Goal: Task Accomplishment & Management: Complete application form

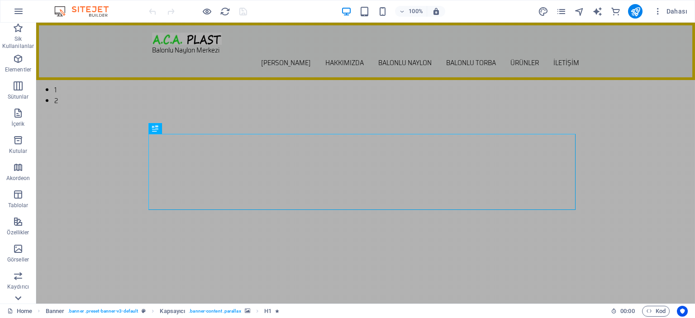
click at [16, 298] on icon at bounding box center [18, 298] width 6 height 4
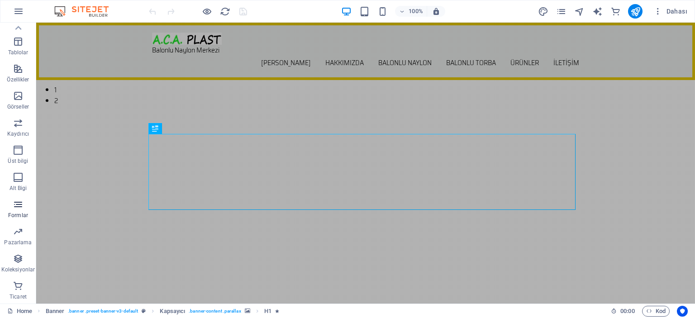
click at [18, 210] on span "Formlar" at bounding box center [18, 210] width 36 height 22
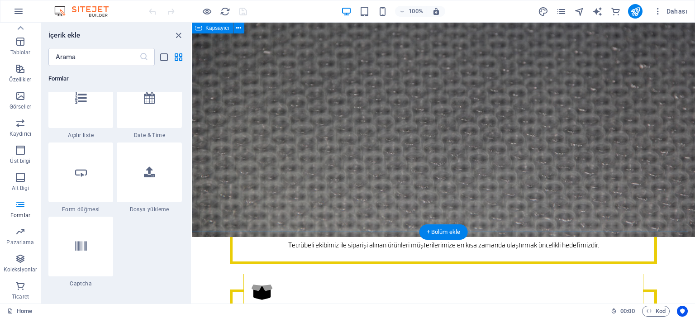
scroll to position [2534, 0]
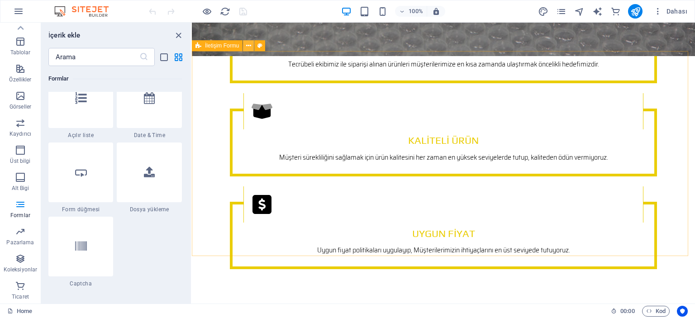
click at [248, 45] on icon at bounding box center [248, 46] width 5 height 10
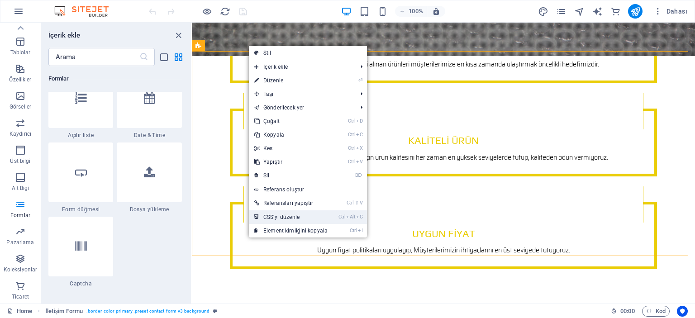
click at [283, 213] on link "Ctrl Alt C CSS'yi düzenle" at bounding box center [291, 217] width 84 height 14
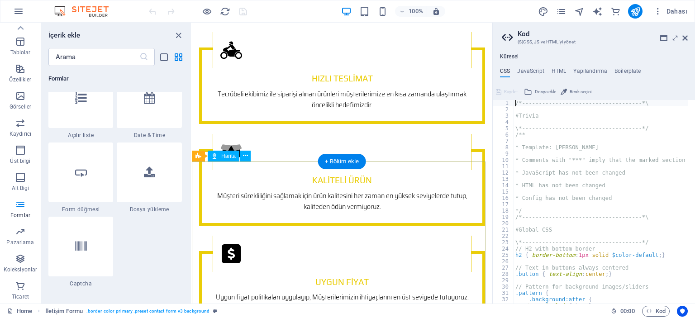
scroll to position [2788, 0]
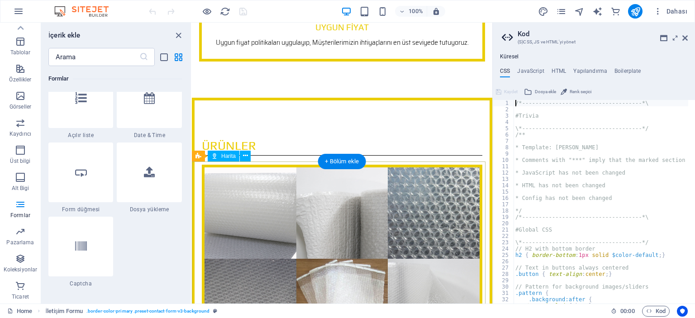
type textarea "@include contact-form-v3("
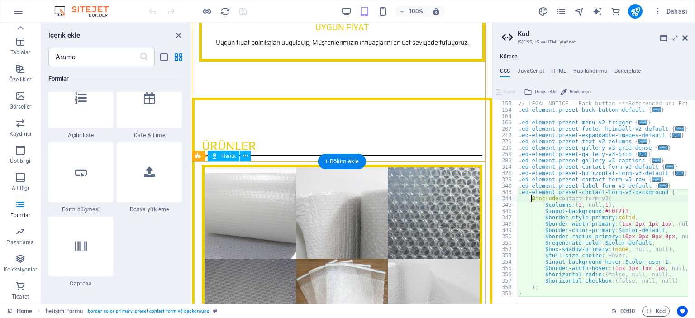
scroll to position [418, 0]
click at [526, 70] on h4 "JavaScript" at bounding box center [530, 73] width 27 height 10
type textarea "/* JS for preset "Menu V2" */"
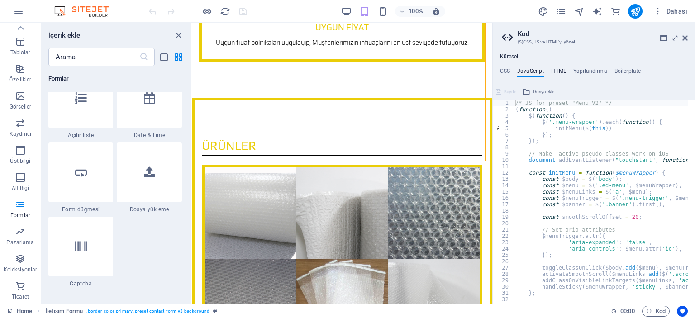
click at [556, 69] on h4 "HTML" at bounding box center [558, 73] width 15 height 10
type textarea "<a href="#main-content" class="wv-link-content button">Skip to main content</a>"
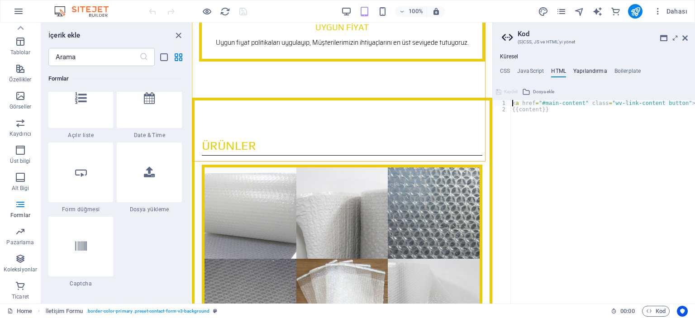
click at [587, 71] on h4 "Yapılandırma" at bounding box center [590, 73] width 34 height 10
type textarea "$color-background: #ffffff;"
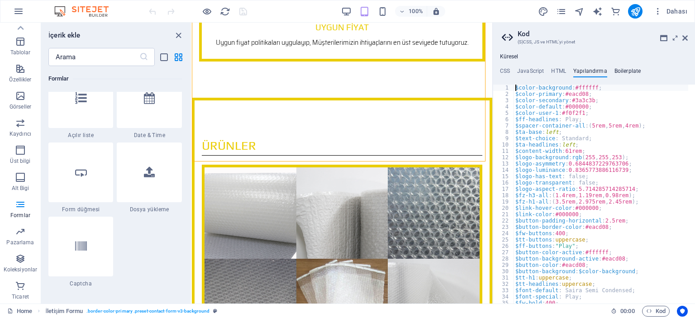
click at [623, 70] on h4 "Boilerplate" at bounding box center [627, 73] width 27 height 10
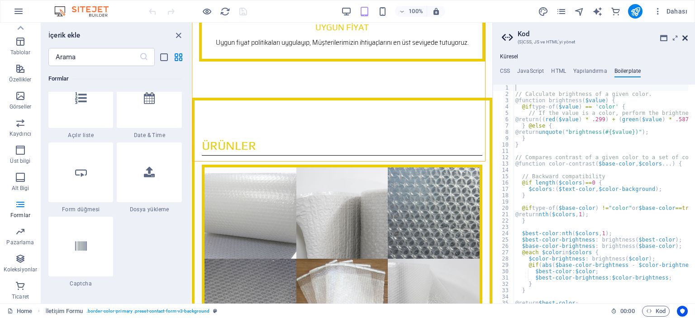
click at [685, 37] on icon at bounding box center [684, 37] width 5 height 7
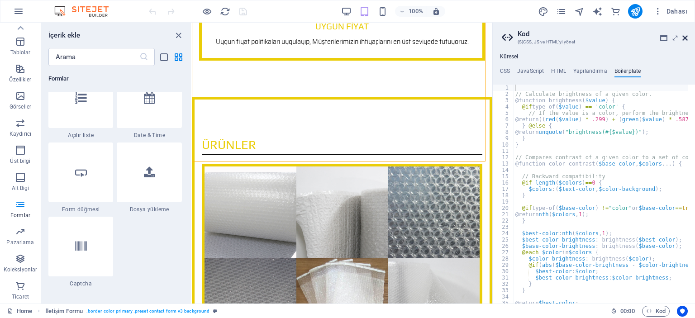
scroll to position [2534, 0]
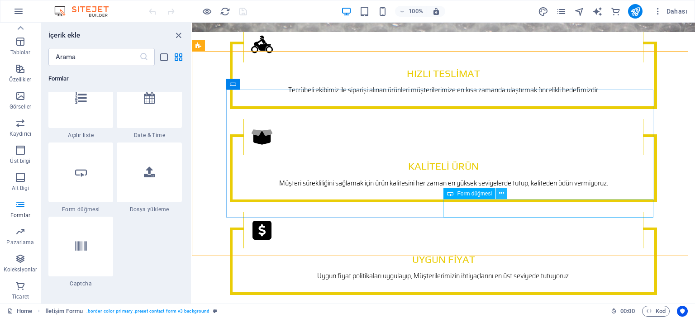
click at [499, 193] on icon at bounding box center [501, 194] width 5 height 10
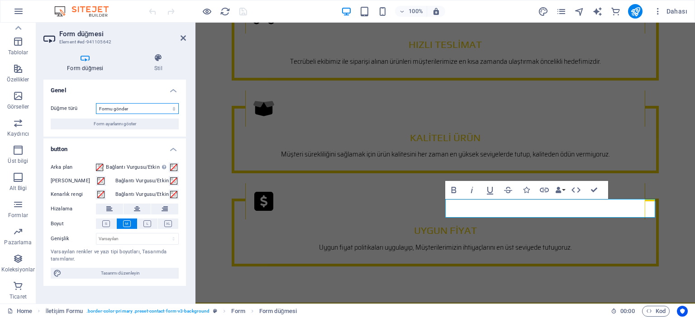
click at [174, 109] on select "Formu gönder Formu sıfırla Eylem yok" at bounding box center [137, 108] width 83 height 11
click at [156, 60] on icon at bounding box center [158, 57] width 55 height 9
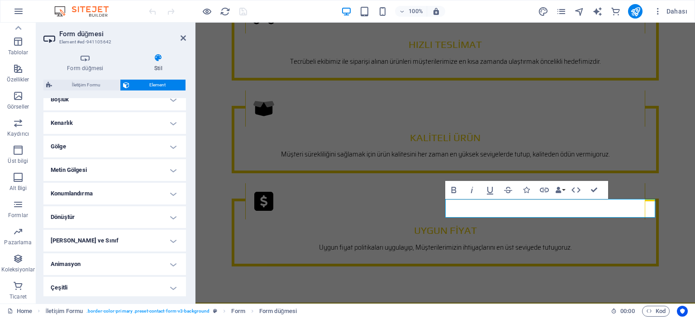
scroll to position [191, 0]
click at [88, 215] on h4 "Dönüştür" at bounding box center [114, 216] width 143 height 22
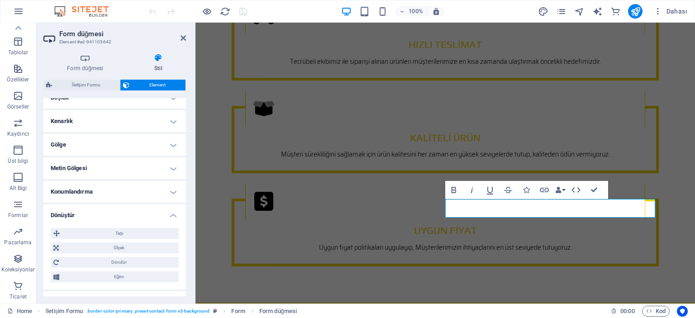
click at [88, 215] on h4 "Dönüştür" at bounding box center [114, 213] width 143 height 16
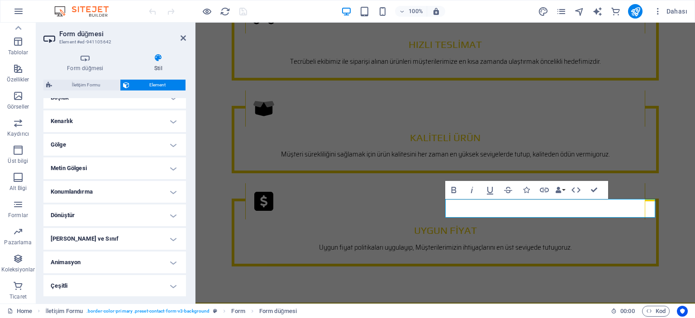
click at [90, 238] on h4 "[PERSON_NAME] ve Sınıf" at bounding box center [114, 239] width 143 height 22
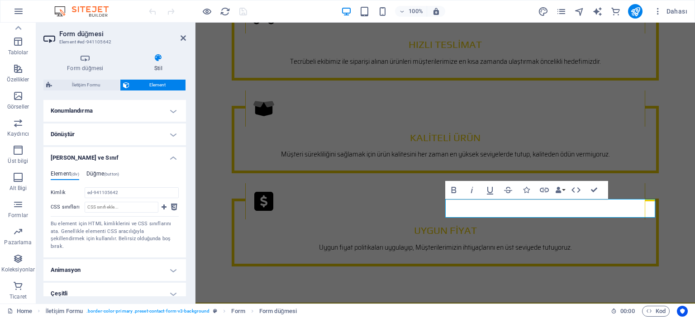
click at [107, 172] on span "(button)" at bounding box center [111, 174] width 15 height 5
click at [88, 158] on h4 "[PERSON_NAME] ve Sınıf" at bounding box center [114, 155] width 143 height 16
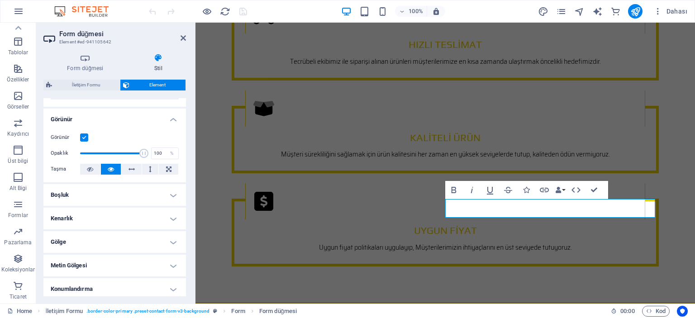
scroll to position [56, 0]
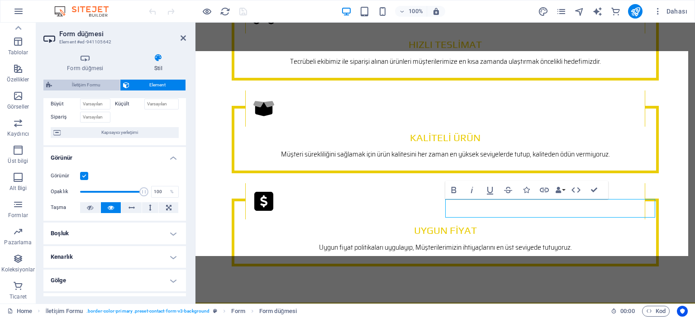
click at [80, 84] on span "İletişim Formu" at bounding box center [86, 85] width 62 height 11
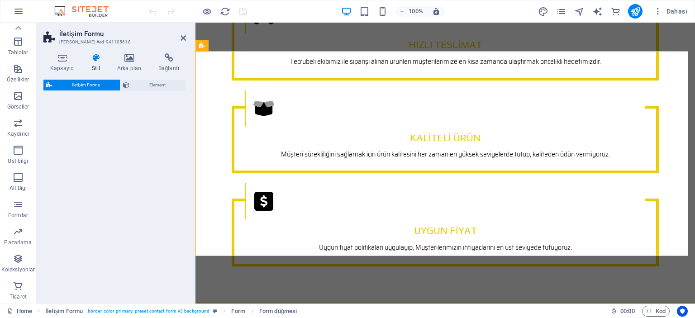
select select "rem"
select select "preset-contact-form-v3-background"
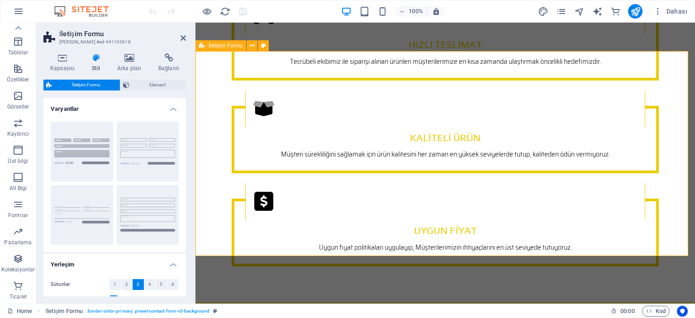
click at [159, 82] on span "Element" at bounding box center [157, 85] width 51 height 11
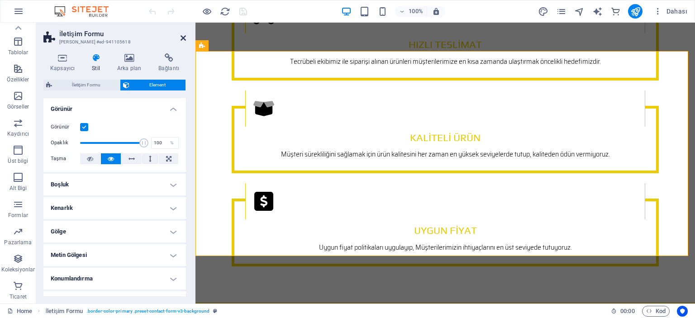
click at [182, 37] on icon at bounding box center [183, 37] width 5 height 7
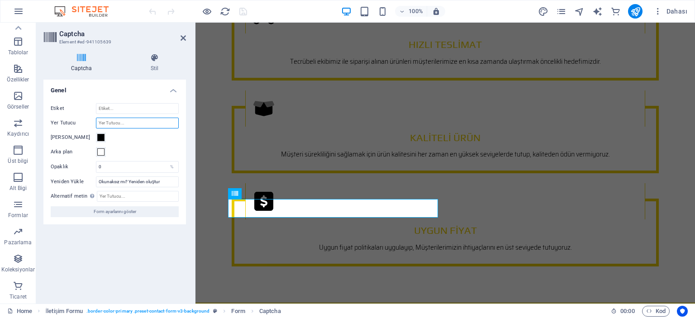
click at [118, 124] on input "Yer Tutucu" at bounding box center [137, 123] width 83 height 11
click at [112, 109] on input "Etiket" at bounding box center [137, 108] width 83 height 11
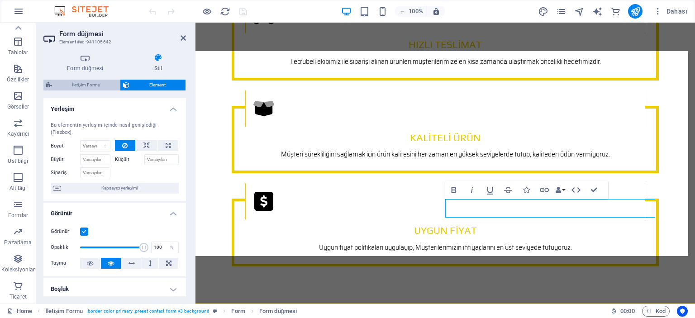
click at [81, 85] on span "İletişim Formu" at bounding box center [86, 85] width 62 height 11
select select "rem"
select select "preset-contact-form-v3-background"
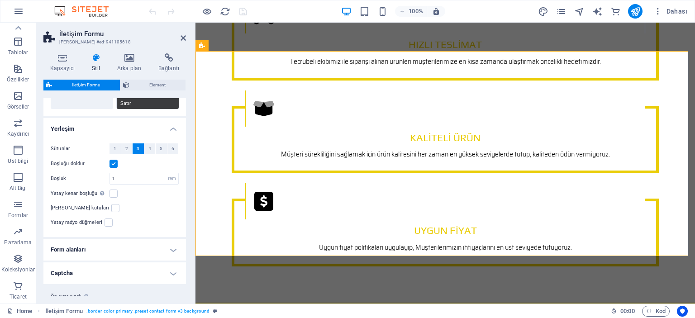
scroll to position [145, 0]
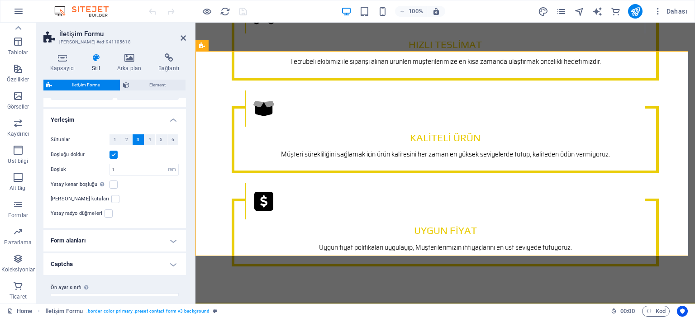
click at [105, 230] on h4 "Form alanları" at bounding box center [114, 241] width 143 height 22
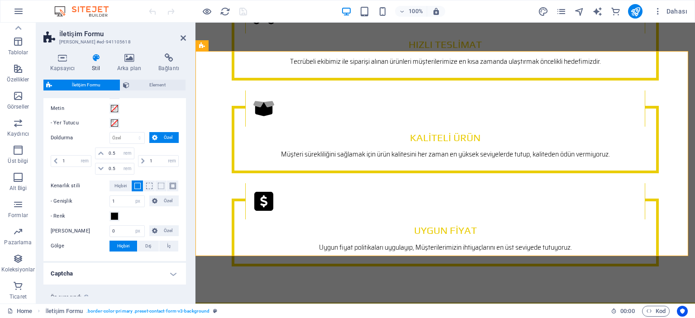
scroll to position [353, 0]
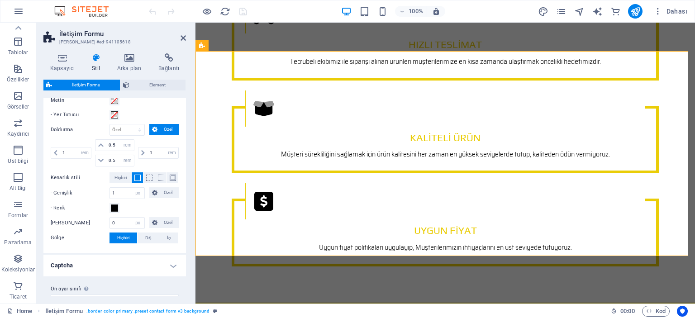
click at [89, 255] on h4 "Captcha" at bounding box center [114, 266] width 143 height 22
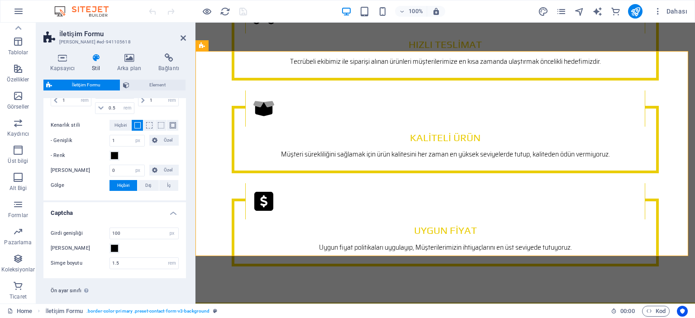
scroll to position [407, 0]
click at [136, 295] on select "default row background Ön ayar sınıfı ekle" at bounding box center [115, 300] width 128 height 11
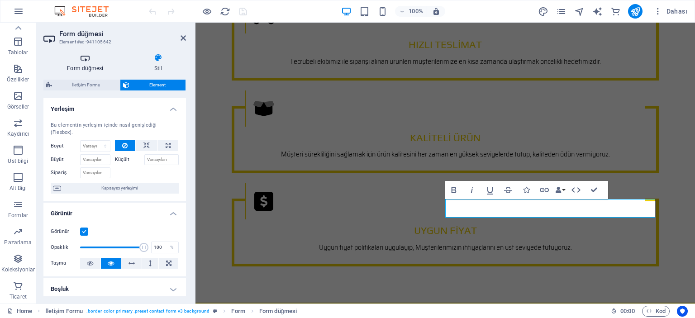
click at [85, 65] on h4 "Form düğmesi" at bounding box center [86, 62] width 87 height 19
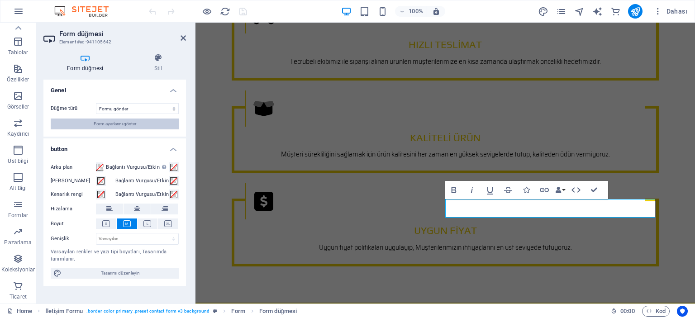
click at [116, 123] on span "Form ayarlarını göster" at bounding box center [115, 124] width 43 height 11
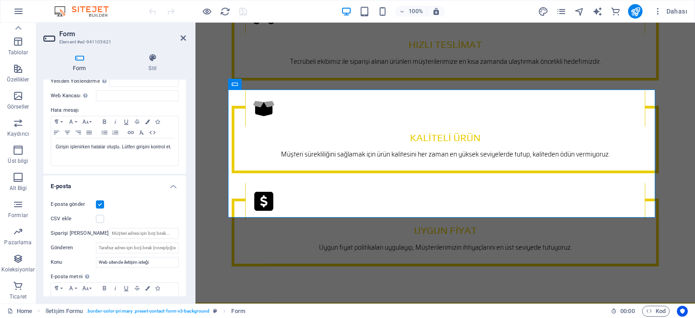
scroll to position [181, 0]
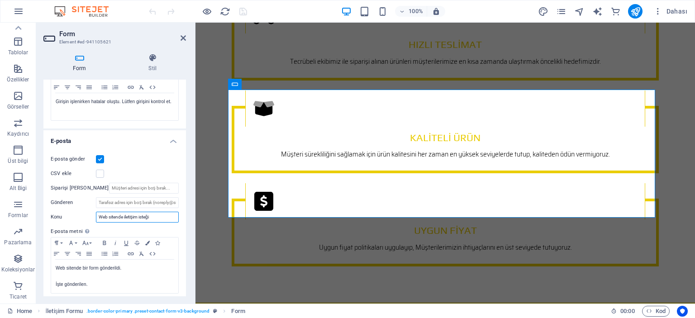
click at [147, 218] on input "Web sitende iletişim isteği" at bounding box center [137, 217] width 83 height 11
click at [157, 217] on input "Web sitende iletişim isteği" at bounding box center [137, 217] width 83 height 11
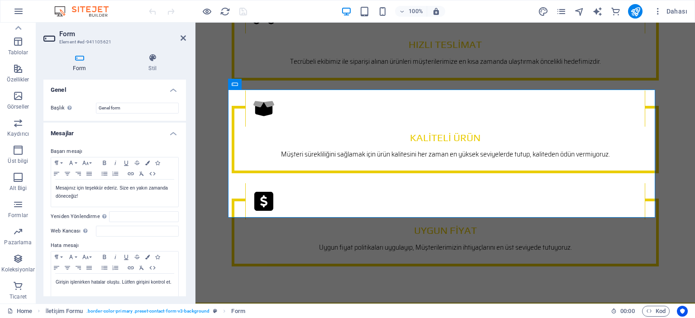
scroll to position [0, 0]
click at [109, 109] on input "Genel form" at bounding box center [137, 108] width 83 height 11
click at [130, 110] on input "Genel form" at bounding box center [137, 108] width 83 height 11
click at [118, 230] on input "Web Kancası Web kancası, bu formdan başka bir sunucuya gönderilen anlık bildiri…" at bounding box center [137, 231] width 83 height 11
click at [19, 10] on icon "button" at bounding box center [18, 11] width 11 height 11
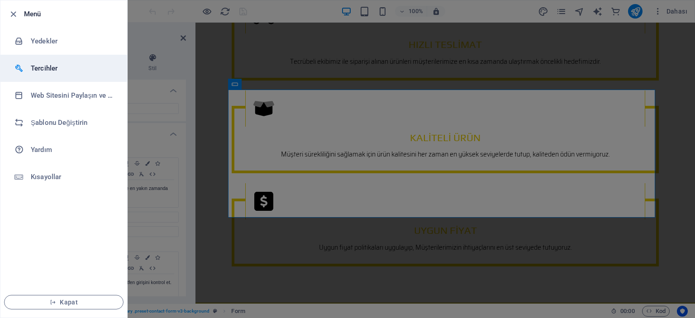
click at [43, 68] on h6 "Tercihler" at bounding box center [73, 68] width 84 height 11
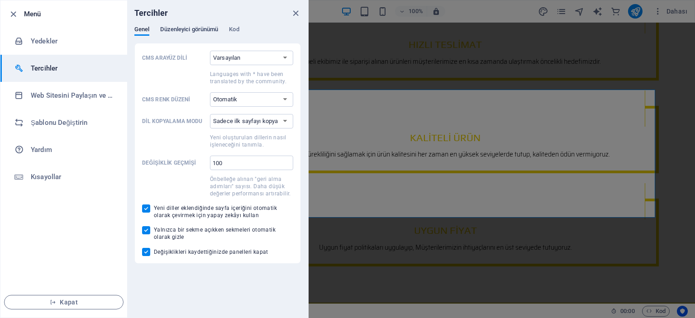
click at [183, 28] on span "Düzenleyici görünümü" at bounding box center [189, 30] width 58 height 13
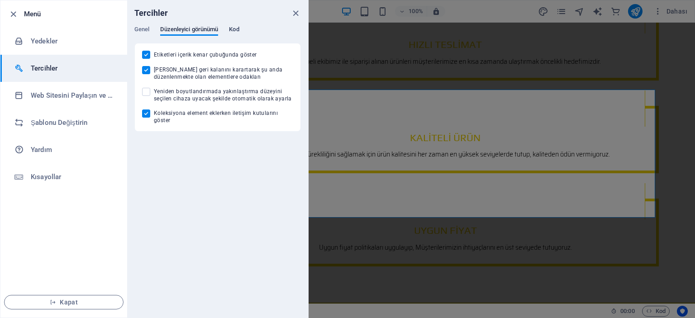
click at [236, 30] on span "Kod" at bounding box center [234, 30] width 10 height 13
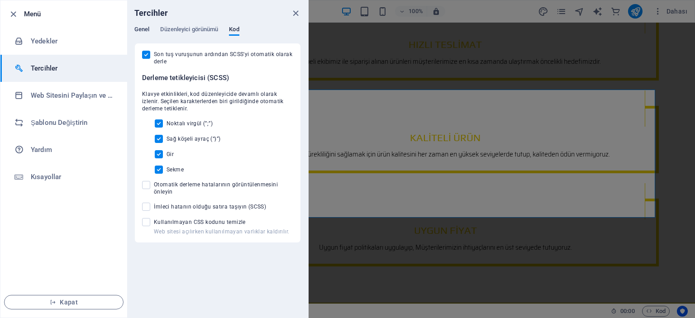
click at [143, 28] on span "Genel" at bounding box center [141, 30] width 15 height 13
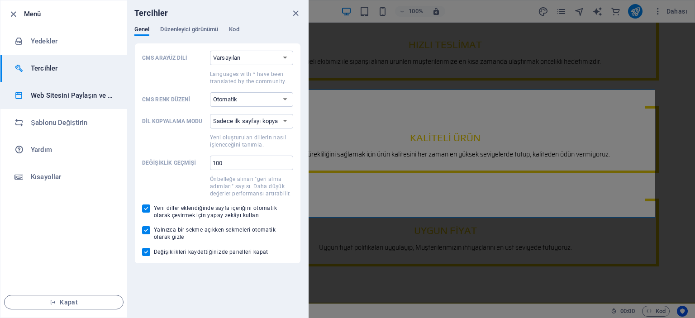
click at [66, 92] on h6 "Web Sitesini Paylaşın ve Kopyalayın" at bounding box center [73, 95] width 84 height 11
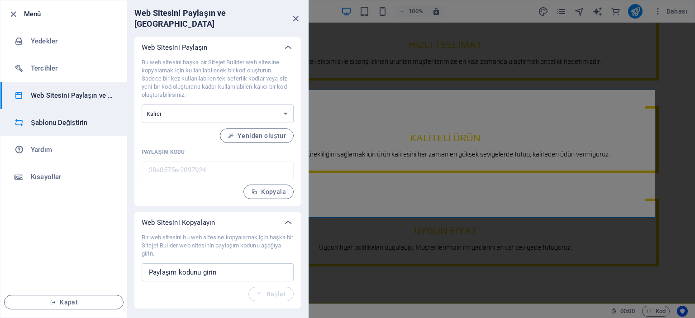
click at [43, 123] on h6 "Şablonu Değiştirin" at bounding box center [73, 122] width 84 height 11
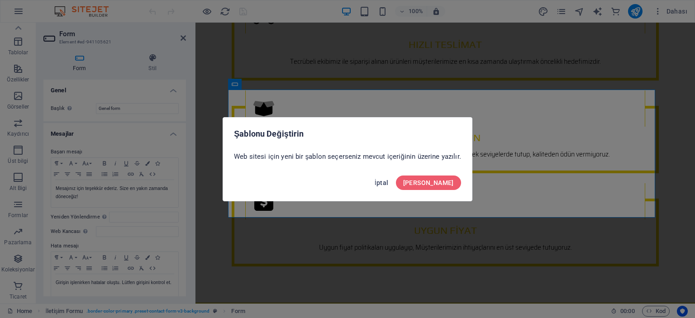
click at [389, 181] on span "İptal" at bounding box center [382, 182] width 14 height 7
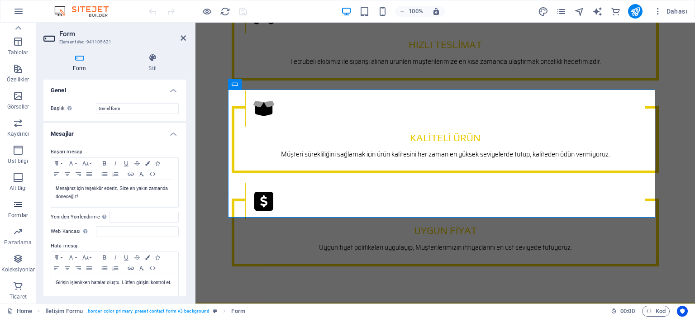
click at [16, 211] on span "Formlar" at bounding box center [18, 210] width 36 height 22
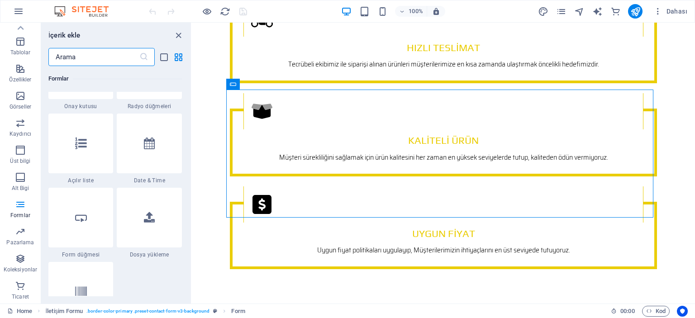
scroll to position [7194, 0]
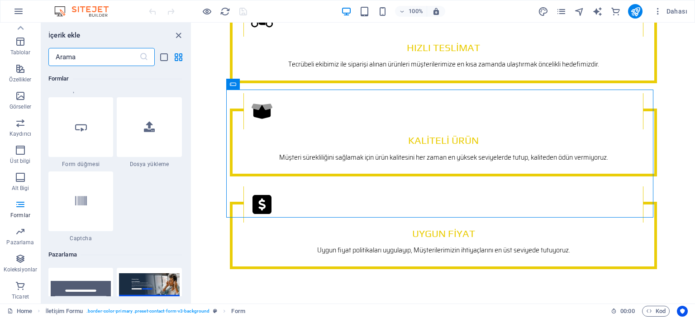
click at [83, 132] on icon at bounding box center [81, 127] width 12 height 12
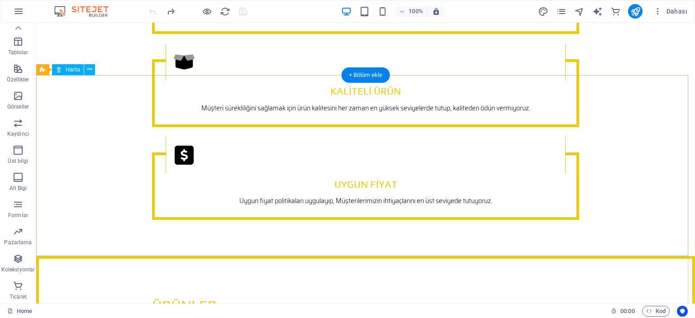
scroll to position [2832, 0]
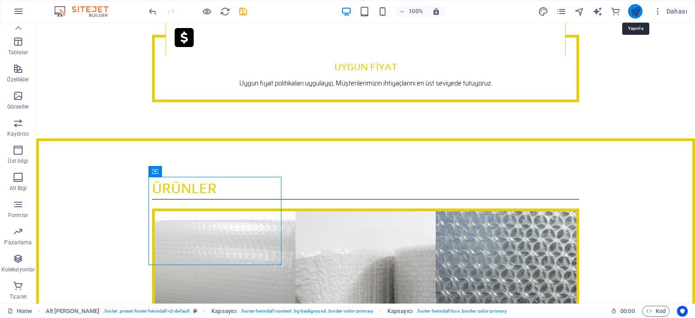
click at [634, 9] on icon "publish" at bounding box center [635, 11] width 10 height 10
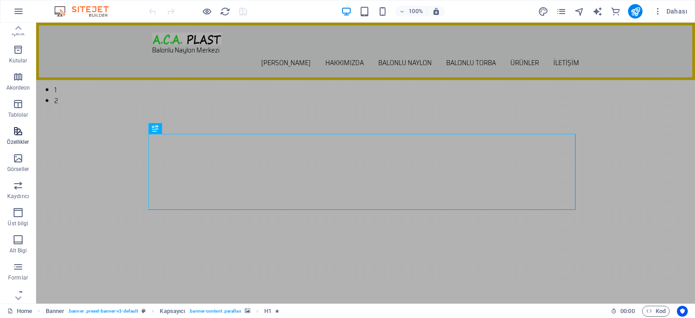
scroll to position [153, 0]
click at [677, 11] on span "Dahası" at bounding box center [670, 11] width 34 height 9
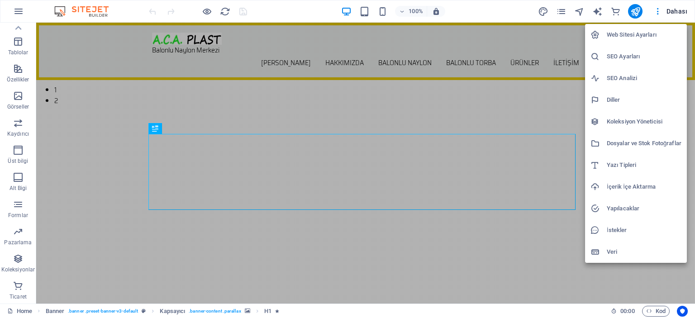
click at [620, 33] on h6 "Web Sitesi Ayarları" at bounding box center [644, 34] width 75 height 11
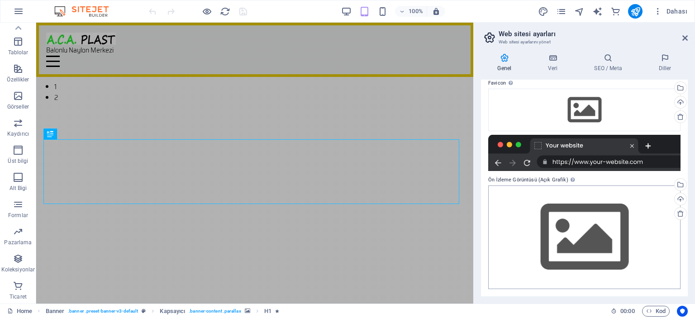
scroll to position [0, 0]
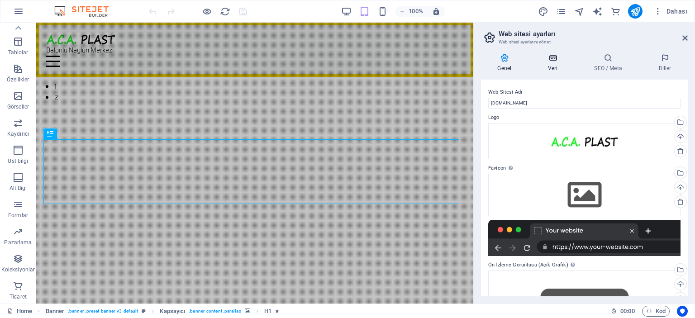
click at [552, 61] on icon at bounding box center [553, 57] width 43 height 9
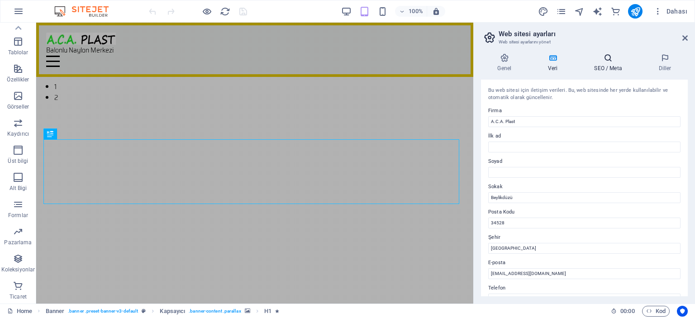
click at [604, 65] on h4 "SEO / Meta" at bounding box center [610, 62] width 64 height 19
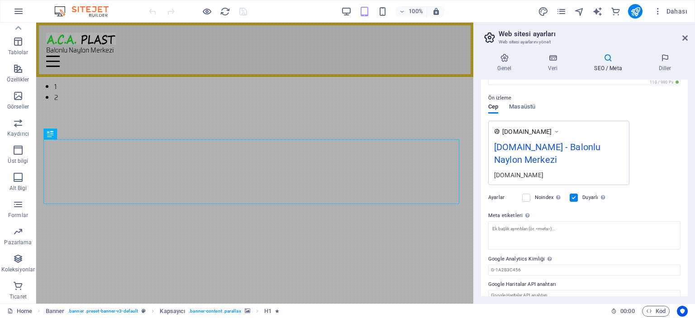
scroll to position [128, 0]
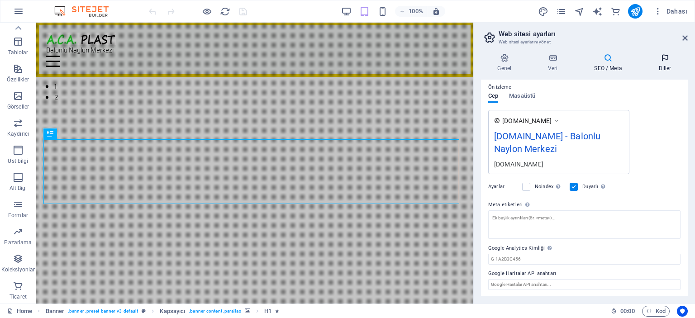
click at [664, 60] on icon at bounding box center [665, 57] width 46 height 9
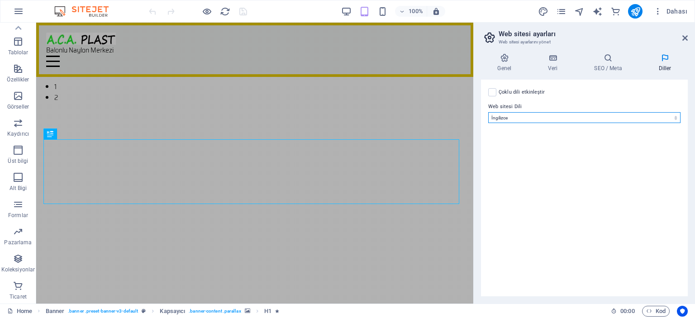
click at [657, 117] on select "Abkhazian Afar Afrikaans Akan Albanian Almanca Amharic Aragonese Arapça Armenia…" at bounding box center [584, 117] width 192 height 11
select select "165"
click at [488, 112] on select "Abkhazian Afar Afrikaans Akan Albanian Almanca Amharic Aragonese Arapça Armenia…" at bounding box center [584, 117] width 192 height 11
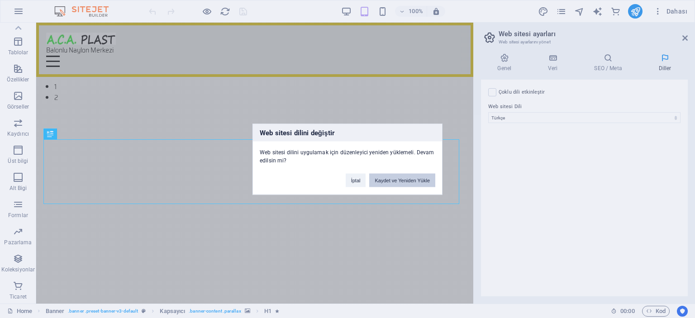
click at [407, 178] on button "Kaydet ve Yeniden Yükle" at bounding box center [402, 180] width 66 height 14
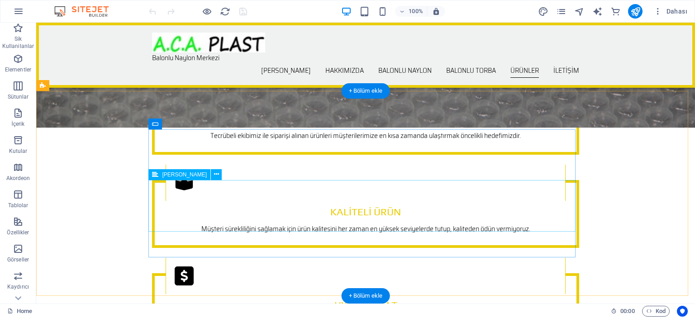
scroll to position [2488, 0]
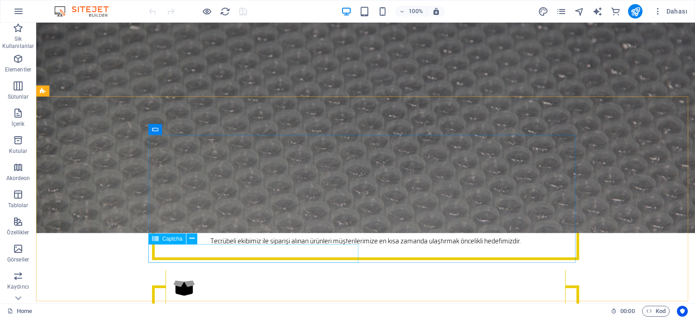
click at [176, 239] on span "Captcha" at bounding box center [172, 238] width 20 height 5
click at [176, 238] on span "Captcha" at bounding box center [172, 238] width 20 height 5
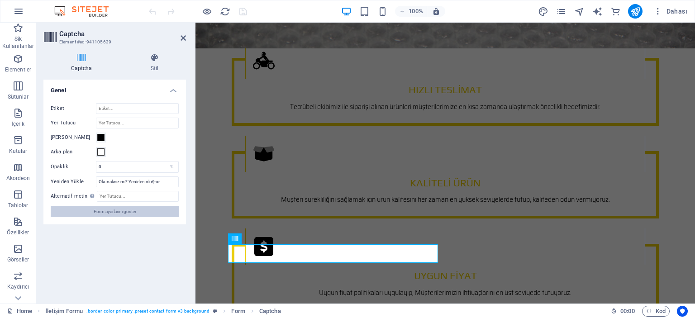
click at [105, 210] on span "Form ayarlarını göster" at bounding box center [115, 211] width 43 height 11
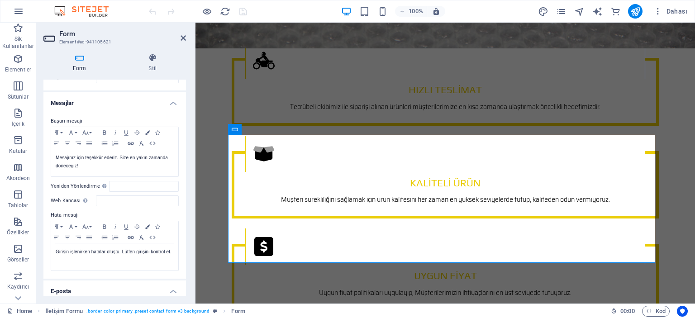
scroll to position [45, 0]
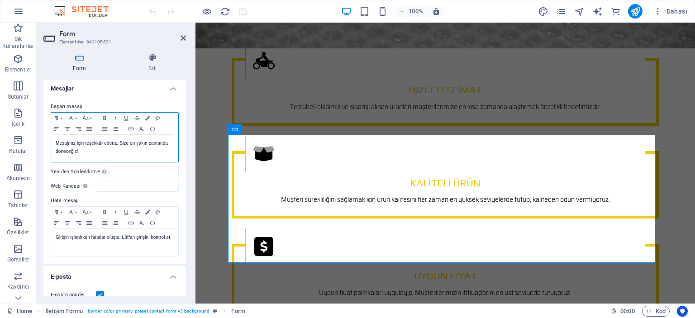
click at [172, 136] on div "Mesajınız için teşekkür ederiz. Size en yakın zamanda döneceğiz!" at bounding box center [114, 148] width 127 height 27
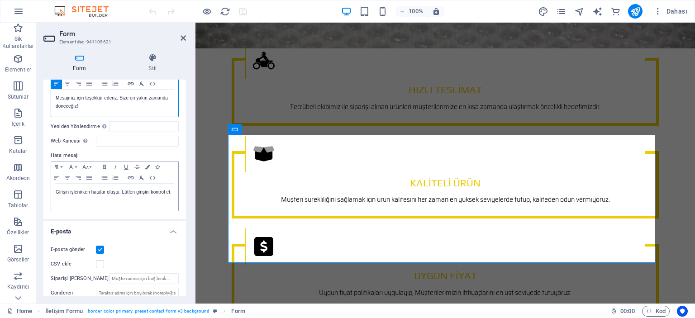
scroll to position [181, 0]
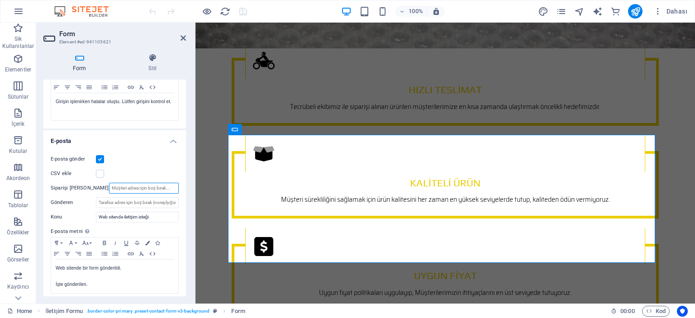
click at [109, 187] on input "Siparişi [PERSON_NAME]" at bounding box center [144, 188] width 70 height 11
click at [108, 202] on input "Gönderen" at bounding box center [137, 202] width 83 height 11
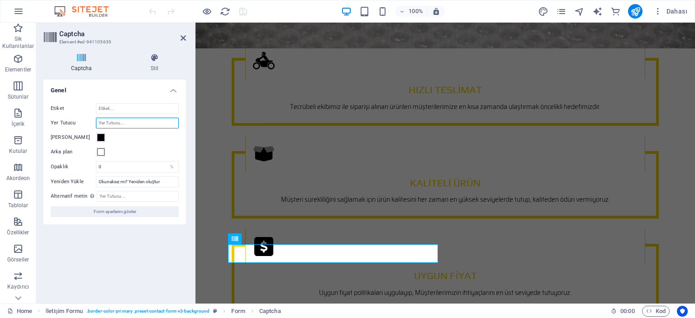
click at [114, 124] on input "Yer Tutucu" at bounding box center [137, 123] width 83 height 11
click at [154, 61] on icon at bounding box center [154, 57] width 63 height 9
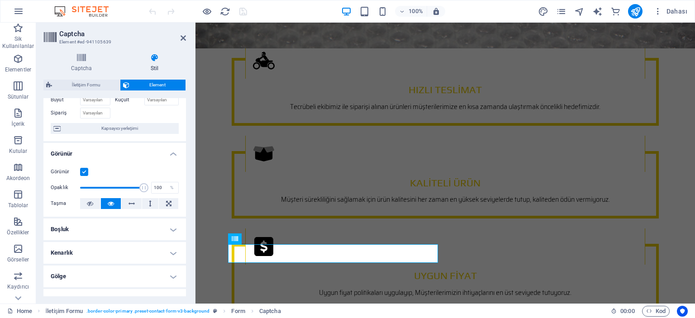
scroll to position [10, 0]
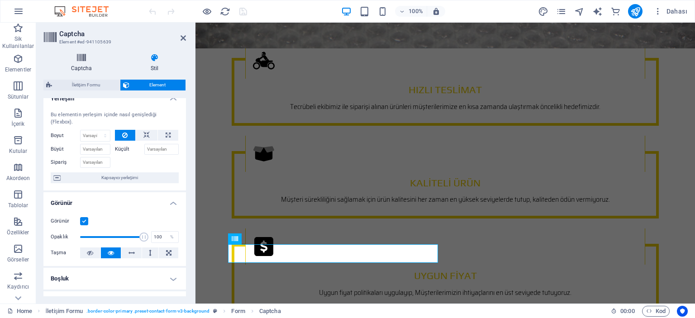
click at [81, 62] on h4 "Captcha" at bounding box center [83, 62] width 80 height 19
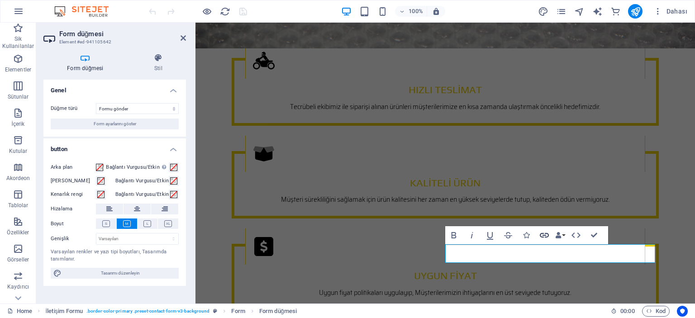
click at [545, 234] on icon "button" at bounding box center [544, 235] width 11 height 11
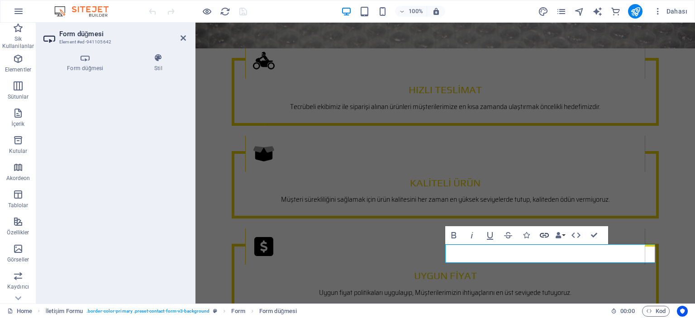
click at [546, 234] on icon "button" at bounding box center [544, 235] width 11 height 11
click at [563, 235] on button "Data Bindings" at bounding box center [560, 235] width 13 height 18
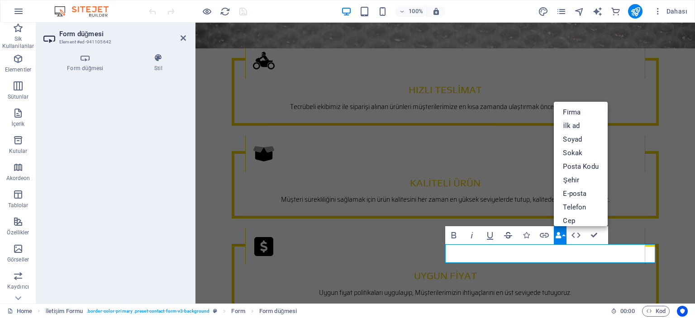
click at [509, 234] on icon "button" at bounding box center [508, 235] width 11 height 11
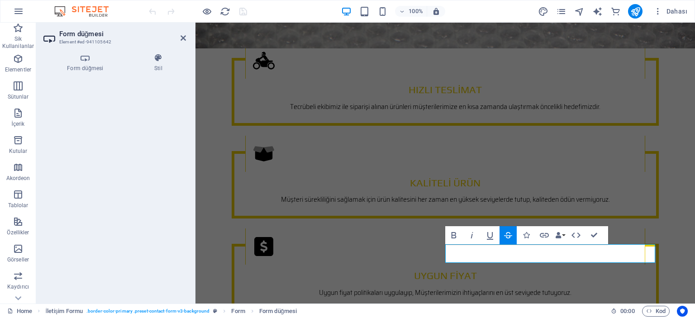
click at [509, 234] on icon "button" at bounding box center [508, 235] width 11 height 11
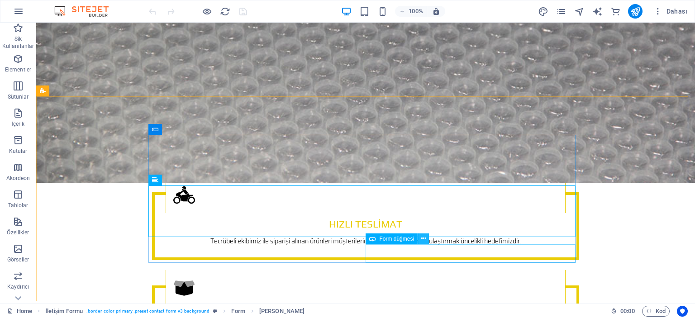
click at [423, 238] on icon at bounding box center [423, 239] width 5 height 10
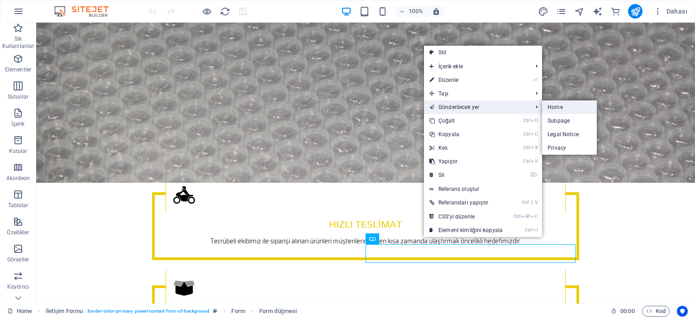
click at [561, 106] on link "Home" at bounding box center [569, 107] width 55 height 14
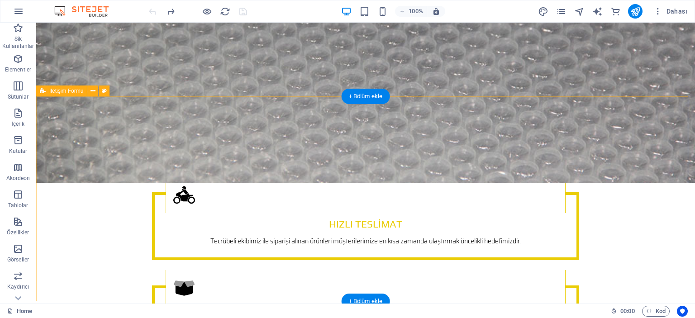
scroll to position [2579, 0]
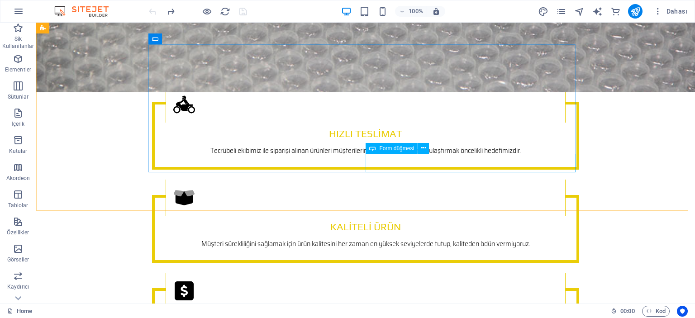
click at [395, 149] on span "Form düğmesi" at bounding box center [396, 148] width 35 height 5
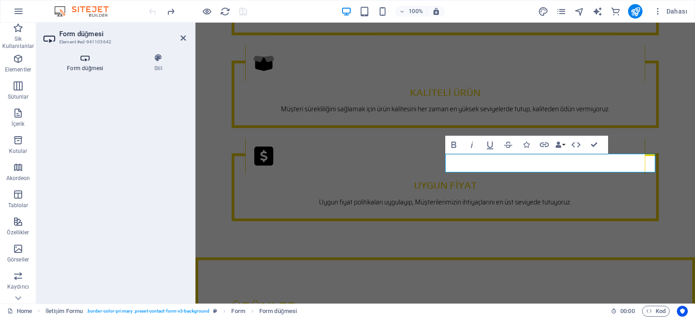
click at [86, 61] on icon at bounding box center [85, 57] width 84 height 9
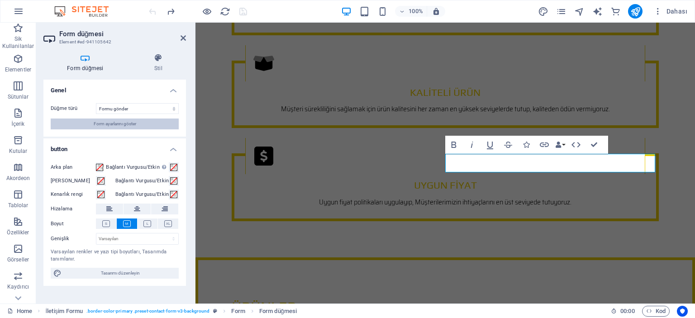
click at [114, 121] on span "Form ayarlarını göster" at bounding box center [115, 124] width 43 height 11
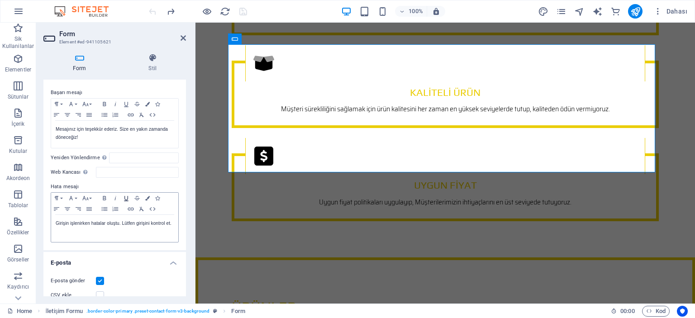
scroll to position [45, 0]
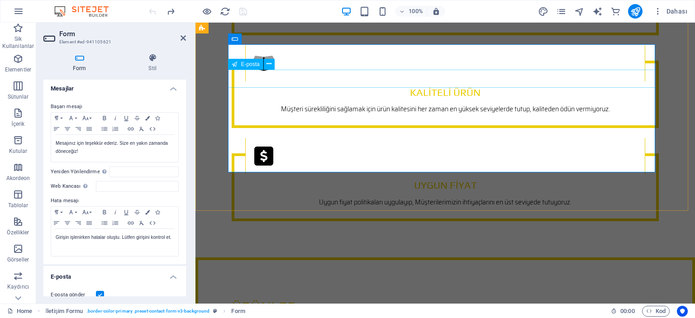
click at [252, 65] on span "E-posta" at bounding box center [250, 64] width 19 height 5
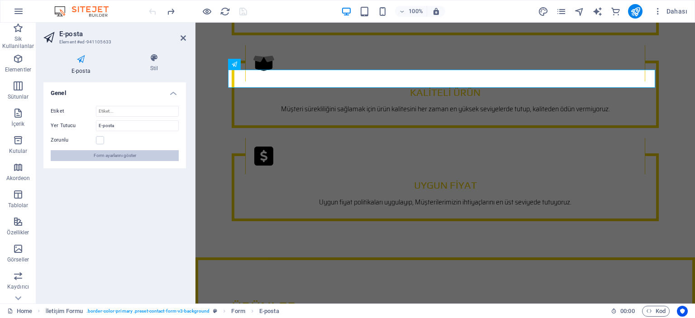
click at [117, 155] on span "Form ayarlarını göster" at bounding box center [115, 155] width 43 height 11
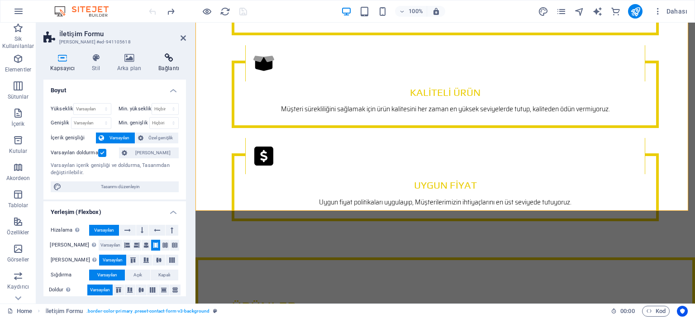
click at [167, 59] on icon at bounding box center [169, 57] width 34 height 9
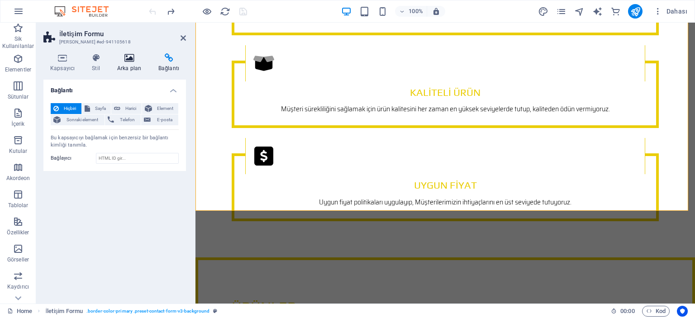
click at [123, 64] on h4 "Arka plan" at bounding box center [130, 62] width 41 height 19
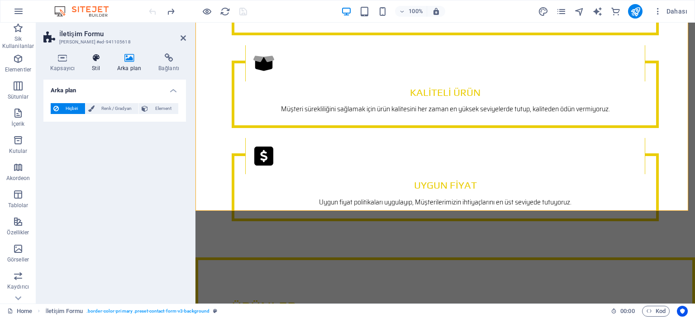
click at [98, 61] on icon at bounding box center [96, 57] width 22 height 9
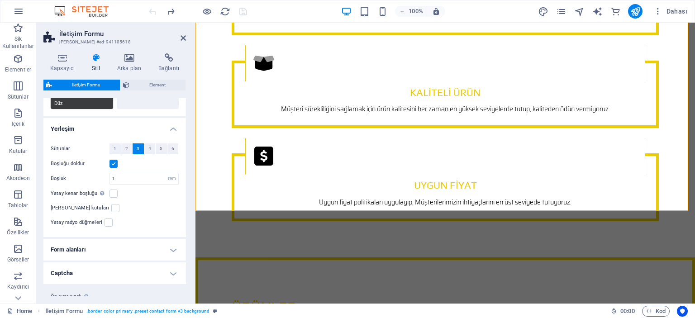
scroll to position [145, 0]
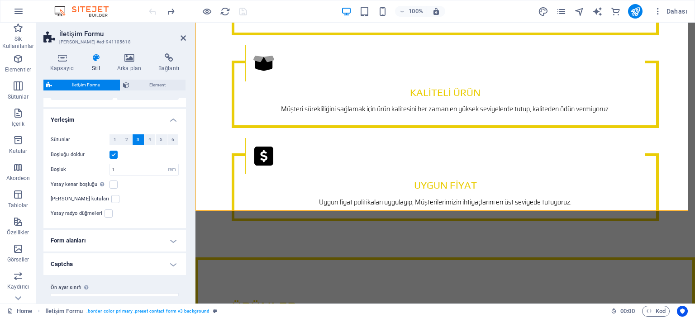
click at [101, 230] on h4 "Form alanları" at bounding box center [114, 241] width 143 height 22
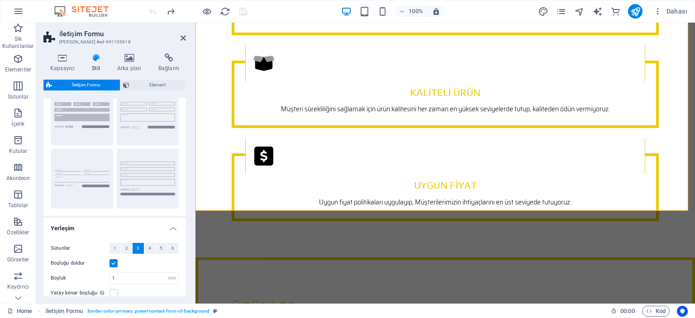
scroll to position [0, 0]
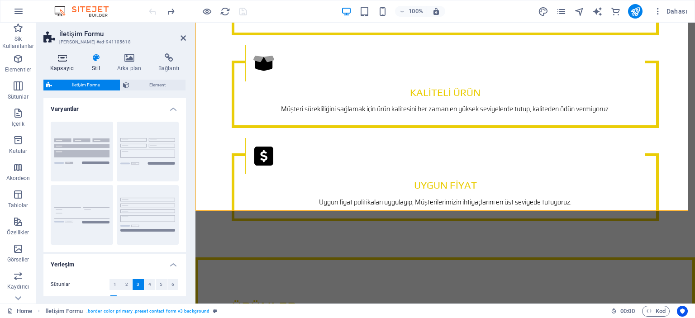
click at [64, 58] on icon at bounding box center [62, 57] width 38 height 9
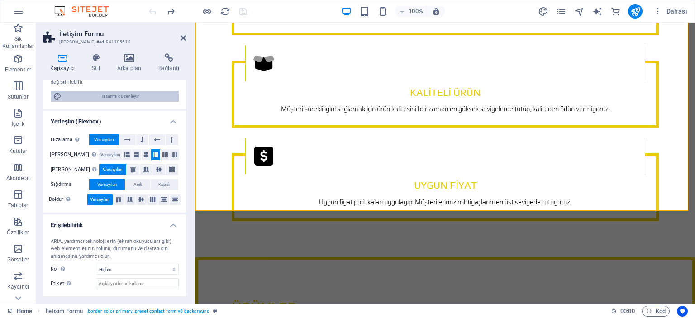
scroll to position [133, 0]
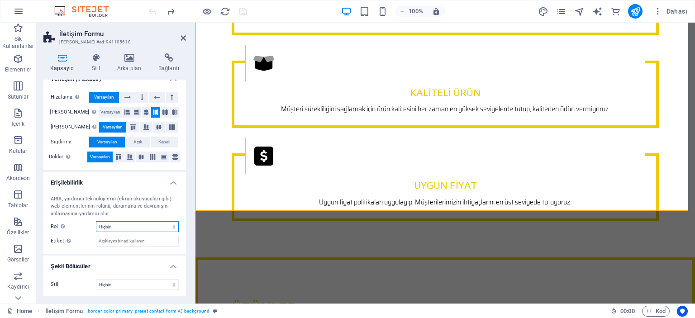
click at [125, 226] on select "Hiçbiri Alert Alt Bigi Article Banner Comment Complementary Dialog Marquee Pres…" at bounding box center [137, 226] width 83 height 11
click at [118, 242] on input "Etiket Anlaşılır olmayan elementler için açık ve tanımlayıcı bir ad sağlamak am…" at bounding box center [137, 241] width 83 height 11
click at [90, 251] on div "ARIA, yardımcı teknolojilerin (ekran okuyucuları gibi) web elementlerinin rolün…" at bounding box center [114, 221] width 143 height 66
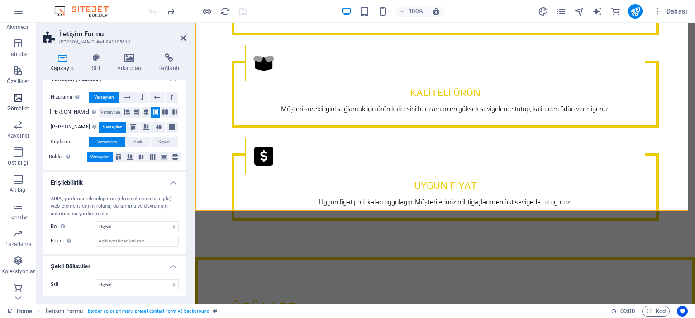
scroll to position [153, 0]
click at [16, 207] on icon "button" at bounding box center [18, 204] width 11 height 11
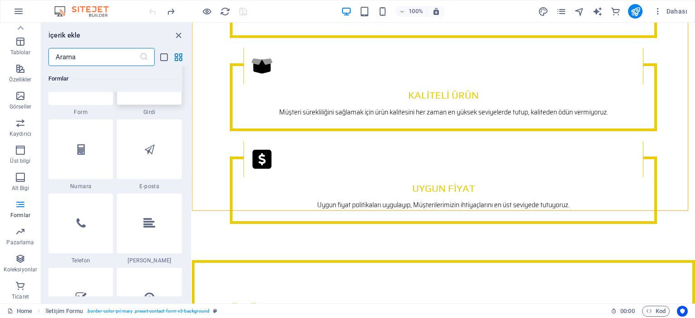
scroll to position [6877, 0]
click at [150, 158] on div at bounding box center [149, 147] width 65 height 60
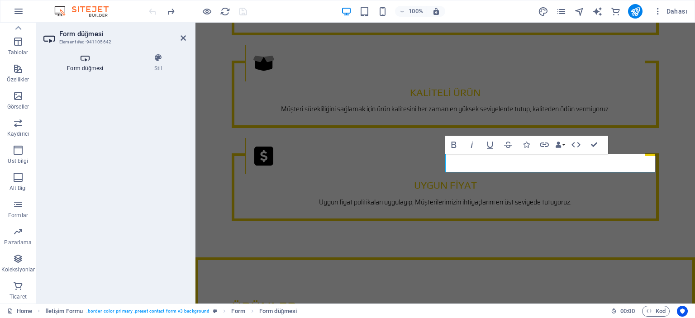
click at [84, 61] on icon at bounding box center [85, 57] width 84 height 9
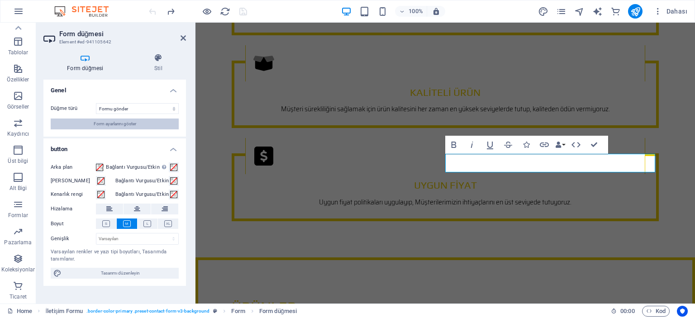
click at [107, 123] on span "Form ayarlarını göster" at bounding box center [115, 124] width 43 height 11
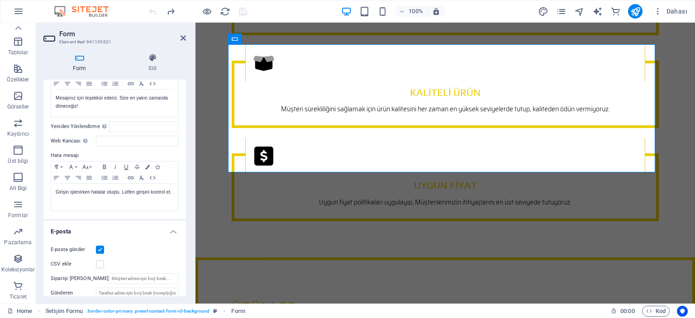
scroll to position [136, 0]
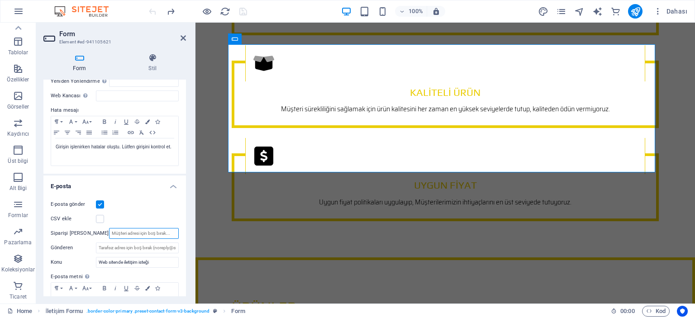
click at [113, 233] on input "Siparişi [PERSON_NAME]" at bounding box center [144, 233] width 70 height 11
type input "[EMAIL_ADDRESS][DOMAIN_NAME]"
click at [147, 216] on div "CSV ekle" at bounding box center [115, 219] width 128 height 11
click at [150, 233] on input "[EMAIL_ADDRESS][DOMAIN_NAME]" at bounding box center [144, 233] width 70 height 11
click at [144, 217] on div "CSV ekle" at bounding box center [115, 219] width 128 height 11
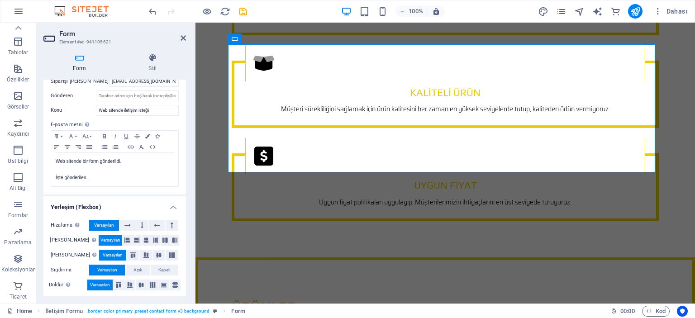
scroll to position [288, 0]
click at [635, 9] on icon "publish" at bounding box center [635, 11] width 10 height 10
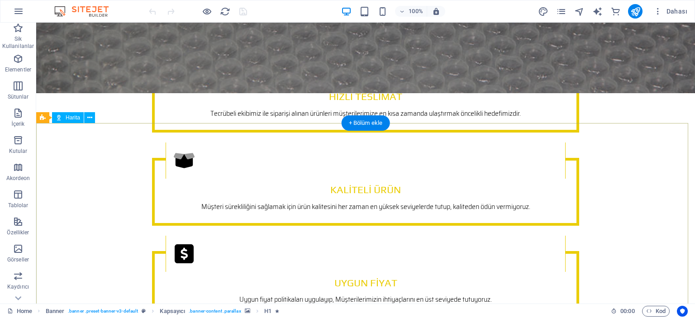
scroll to position [2579, 0]
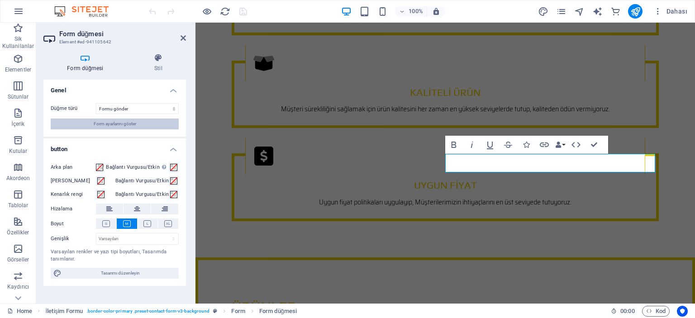
click at [111, 122] on span "Form ayarlarını göster" at bounding box center [115, 124] width 43 height 11
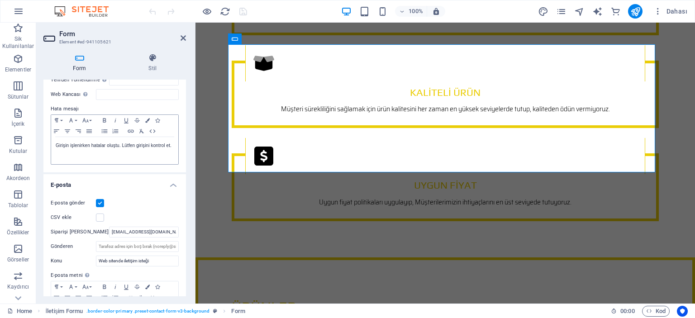
scroll to position [181, 0]
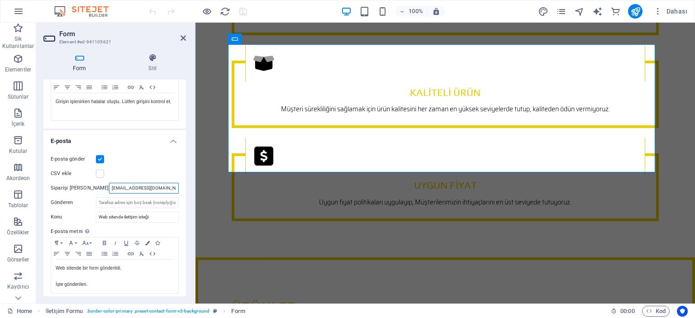
click at [146, 187] on input "[EMAIL_ADDRESS][DOMAIN_NAME]" at bounding box center [144, 188] width 70 height 11
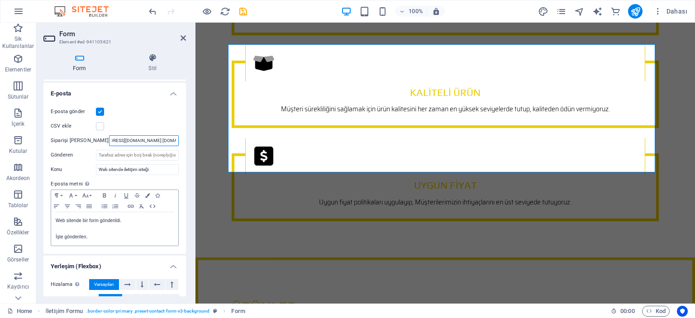
scroll to position [271, 0]
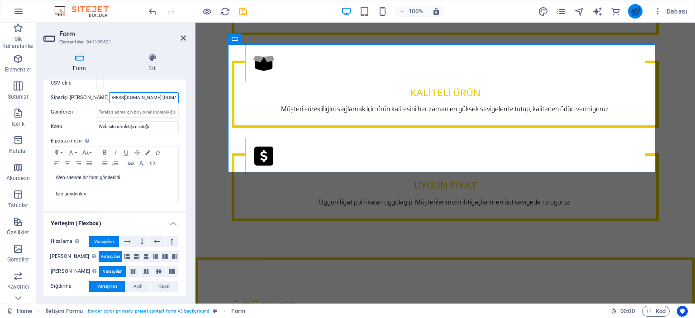
type input "info@toptanpatpat.com haberal.canel@gmail.com"
click at [636, 9] on icon "publish" at bounding box center [635, 11] width 10 height 10
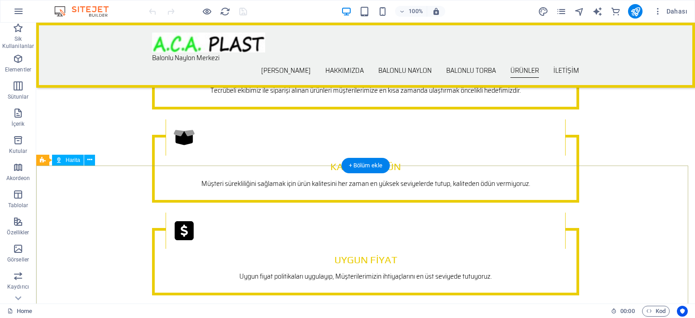
scroll to position [2488, 0]
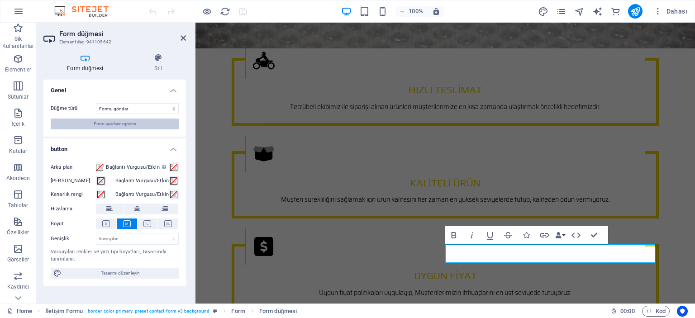
click at [105, 124] on span "Form ayarlarını göster" at bounding box center [115, 124] width 43 height 11
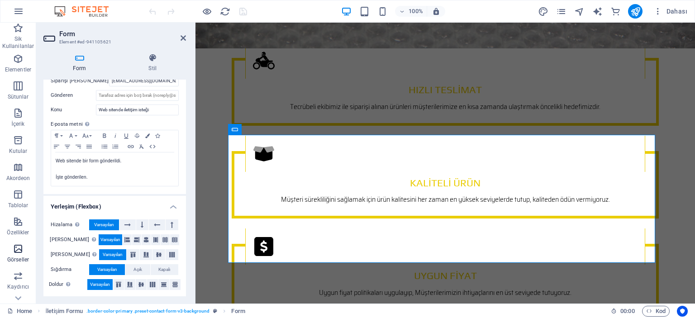
scroll to position [136, 0]
click at [16, 223] on icon "button" at bounding box center [18, 221] width 11 height 11
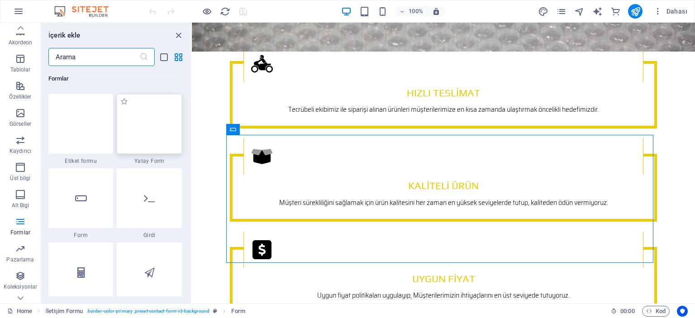
scroll to position [6741, 0]
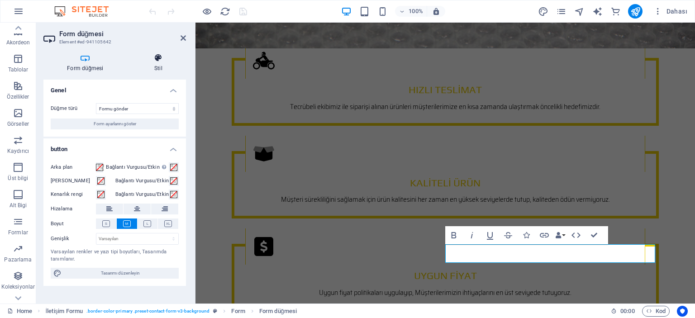
click at [157, 59] on icon at bounding box center [158, 57] width 55 height 9
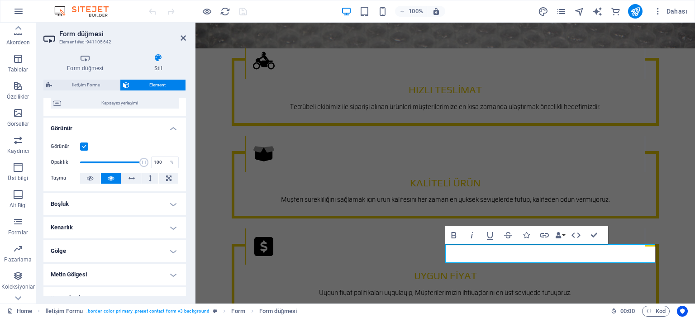
scroll to position [181, 0]
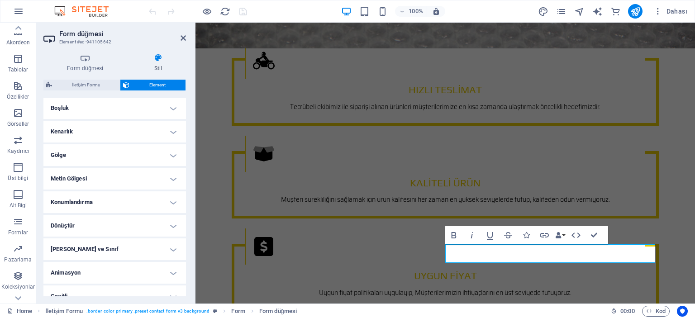
click at [86, 199] on h4 "Konumlandırma" at bounding box center [114, 202] width 143 height 22
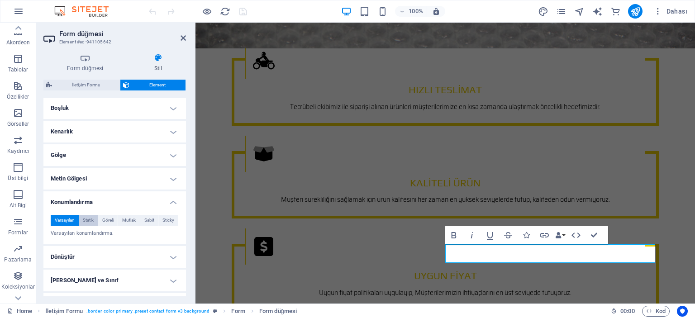
click at [87, 219] on span "Statik" at bounding box center [88, 220] width 11 height 11
click at [67, 219] on span "Varsayılan" at bounding box center [65, 220] width 20 height 11
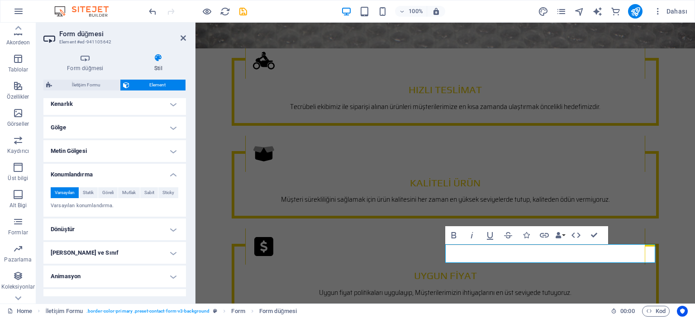
scroll to position [223, 0]
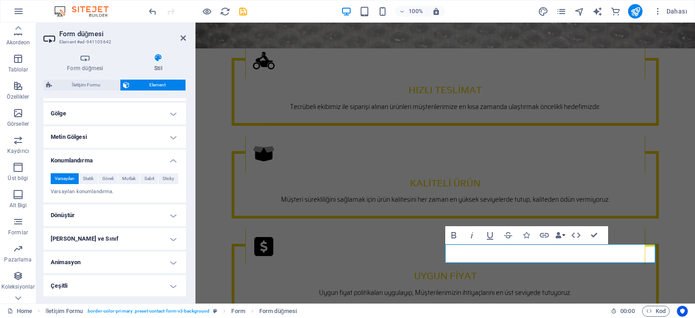
click at [81, 218] on h4 "Dönüştür" at bounding box center [114, 216] width 143 height 22
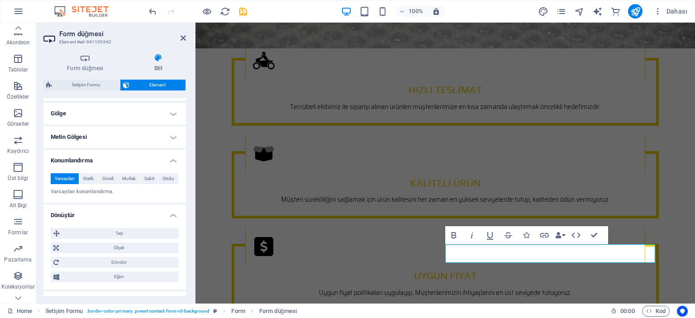
click at [81, 218] on h4 "Dönüştür" at bounding box center [114, 213] width 143 height 16
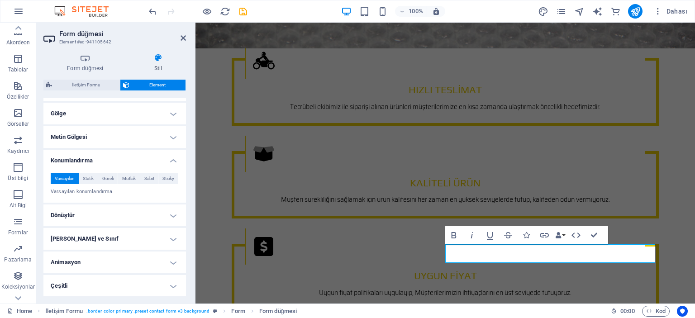
click at [80, 232] on h4 "[PERSON_NAME] ve Sınıf" at bounding box center [114, 239] width 143 height 22
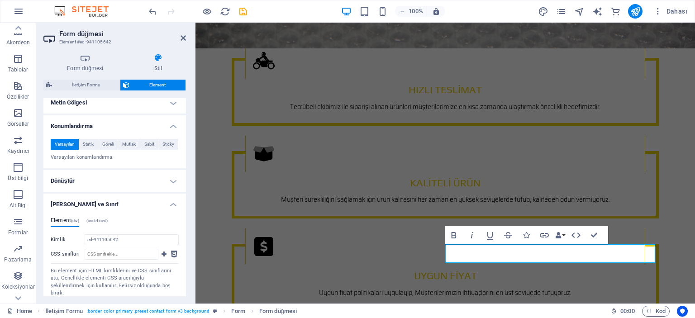
scroll to position [304, 0]
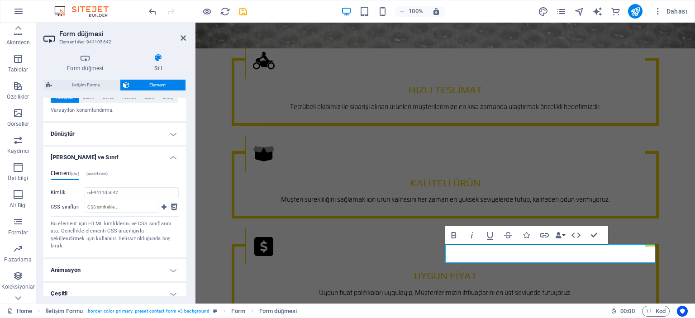
click at [83, 156] on h4 "[PERSON_NAME] ve Sınıf" at bounding box center [114, 155] width 143 height 16
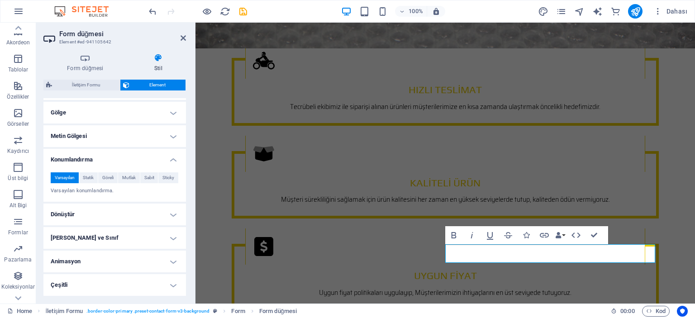
scroll to position [223, 0]
click at [83, 161] on h4 "Konumlandırma" at bounding box center [114, 158] width 143 height 16
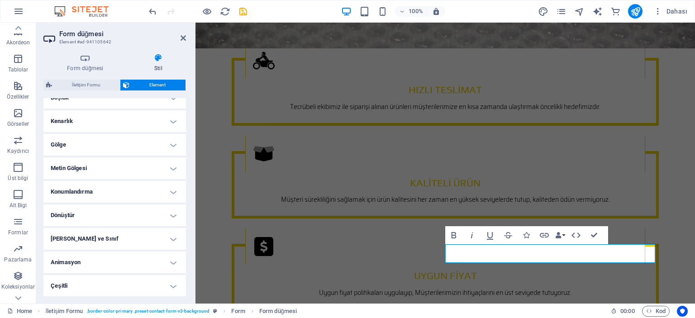
click at [71, 281] on h4 "Çeşitli" at bounding box center [114, 286] width 143 height 22
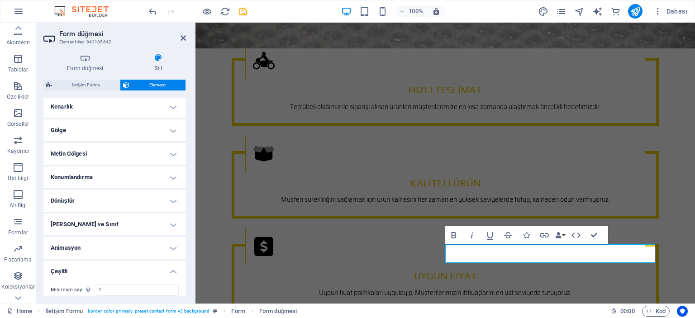
scroll to position [247, 0]
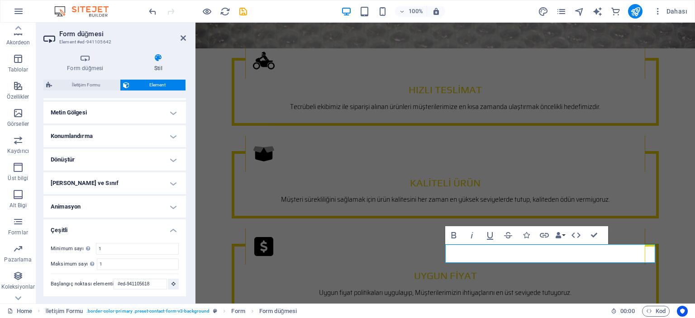
click at [76, 219] on h4 "Çeşitli" at bounding box center [114, 227] width 143 height 16
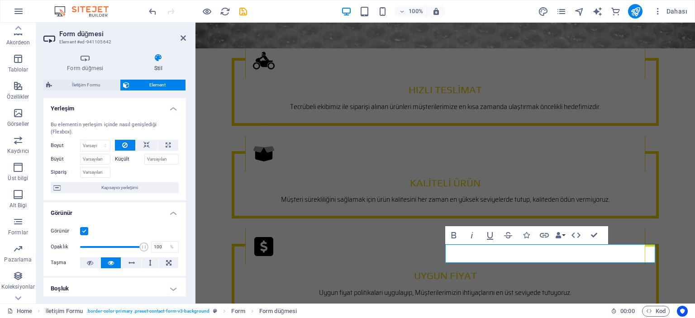
scroll to position [0, 0]
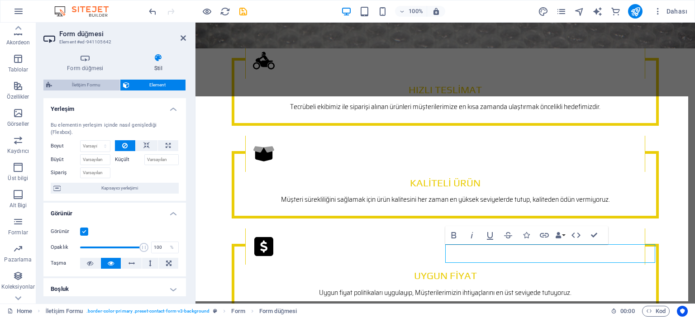
click at [92, 83] on span "İletişim Formu" at bounding box center [86, 85] width 62 height 11
select select "rem"
select select "preset-contact-form-v3-background"
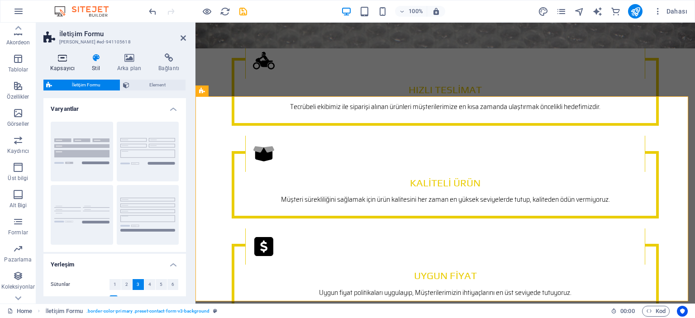
click at [62, 59] on icon at bounding box center [62, 57] width 38 height 9
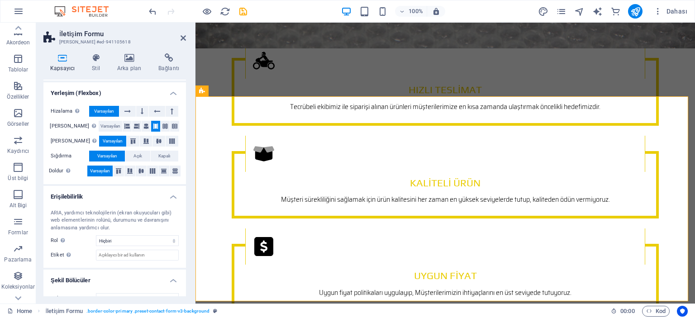
scroll to position [133, 0]
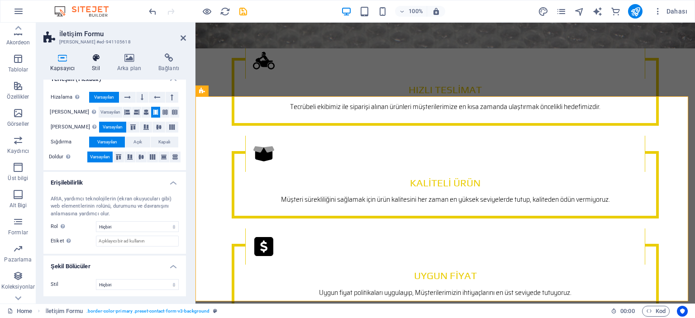
click at [95, 66] on h4 "Stil" at bounding box center [97, 62] width 25 height 19
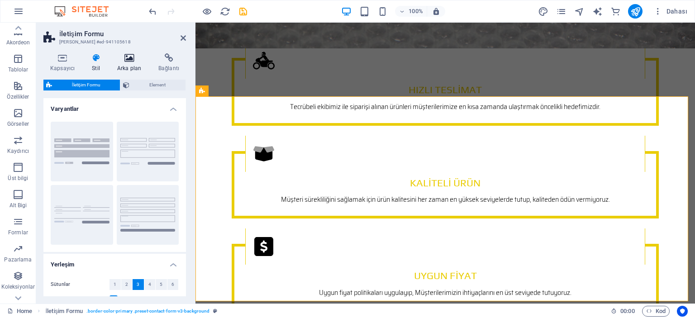
click at [129, 65] on h4 "Arka plan" at bounding box center [130, 62] width 41 height 19
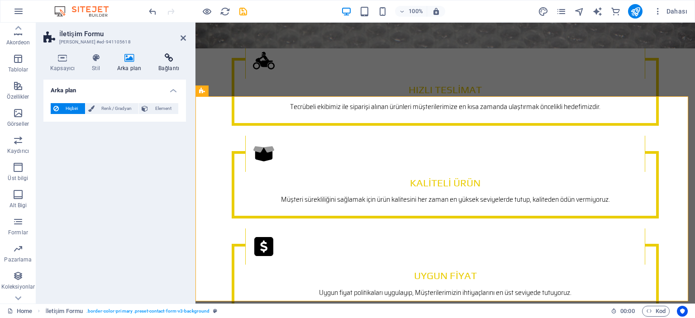
click at [168, 62] on icon at bounding box center [169, 57] width 34 height 9
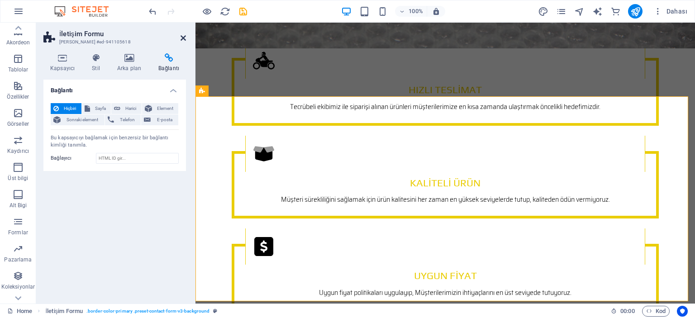
click at [182, 36] on icon at bounding box center [183, 37] width 5 height 7
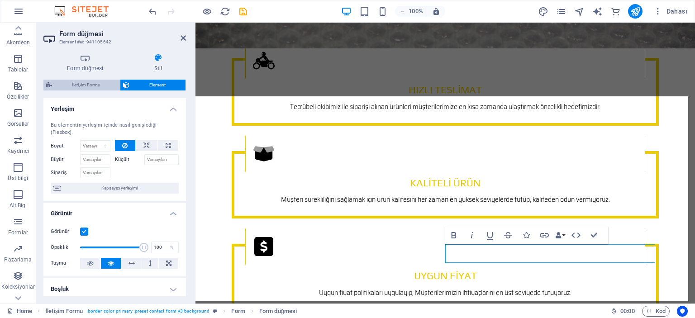
click at [90, 86] on span "İletişim Formu" at bounding box center [86, 85] width 62 height 11
select select "rem"
select select "preset-contact-form-v3-background"
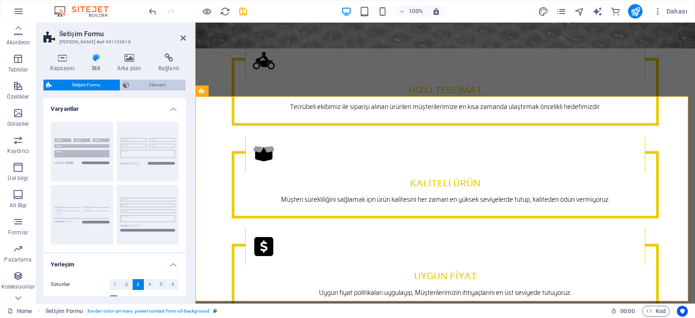
click at [154, 83] on span "Element" at bounding box center [157, 85] width 51 height 11
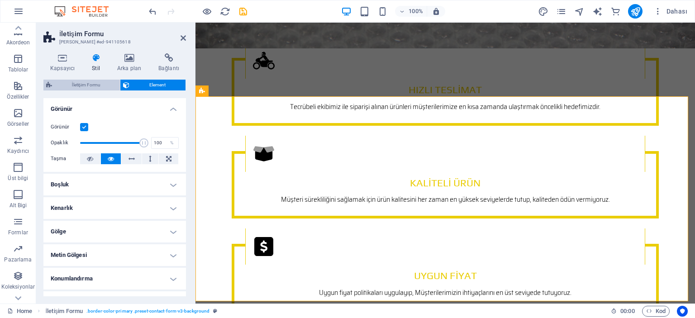
click at [99, 84] on span "İletişim Formu" at bounding box center [86, 85] width 62 height 11
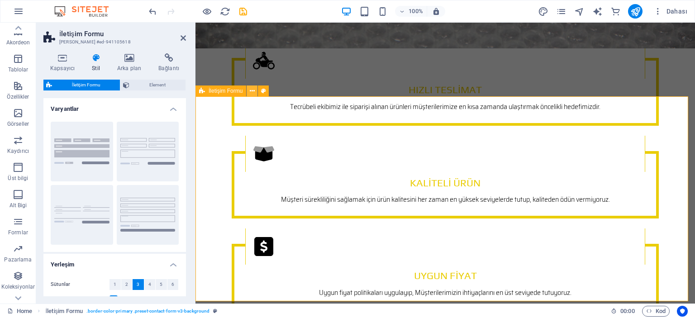
click at [252, 92] on icon at bounding box center [252, 91] width 5 height 10
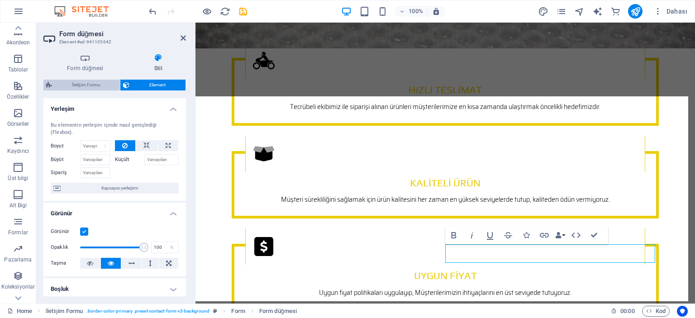
click at [89, 85] on span "İletişim Formu" at bounding box center [86, 85] width 62 height 11
select select "rem"
select select "preset-contact-form-v3-background"
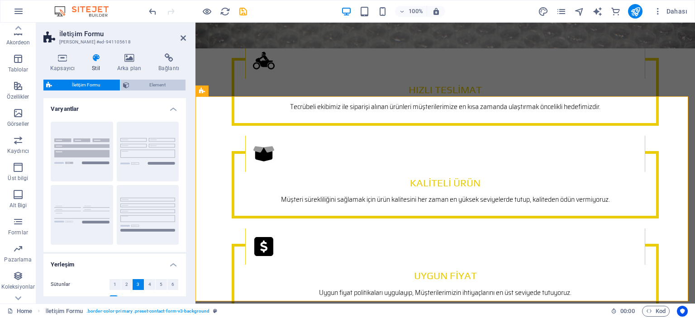
click at [144, 84] on span "Element" at bounding box center [157, 85] width 51 height 11
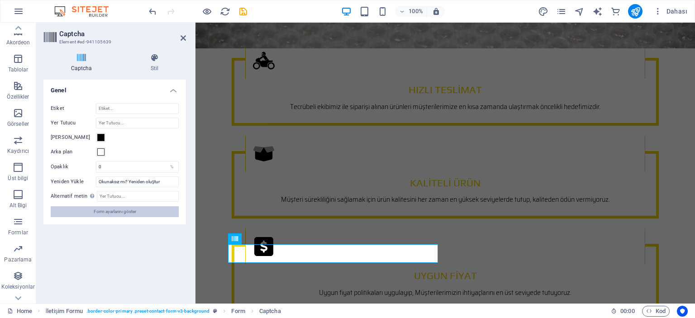
click at [104, 210] on span "Form ayarlarını göster" at bounding box center [115, 211] width 43 height 11
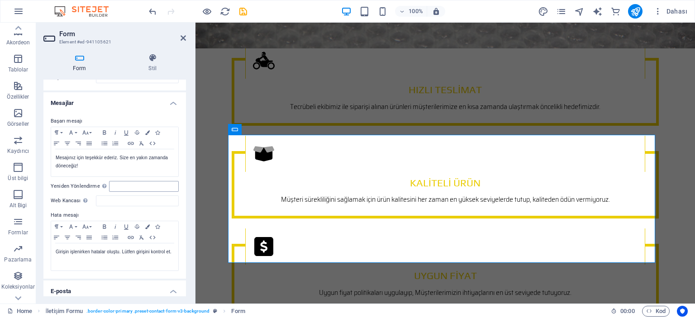
scroll to position [45, 0]
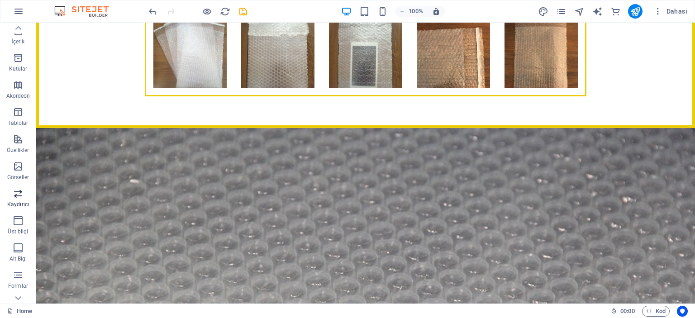
scroll to position [136, 0]
click at [14, 227] on icon "button" at bounding box center [18, 221] width 11 height 11
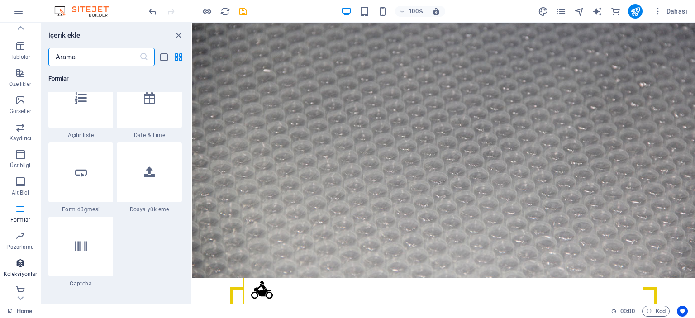
scroll to position [153, 0]
click at [16, 180] on icon "button" at bounding box center [20, 177] width 11 height 11
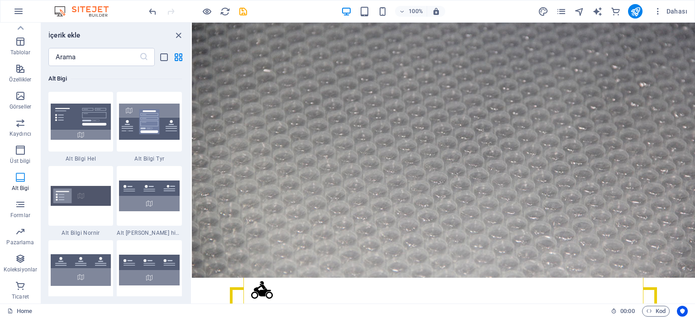
scroll to position [5990, 0]
click at [17, 237] on span "Pazarlama" at bounding box center [20, 237] width 41 height 22
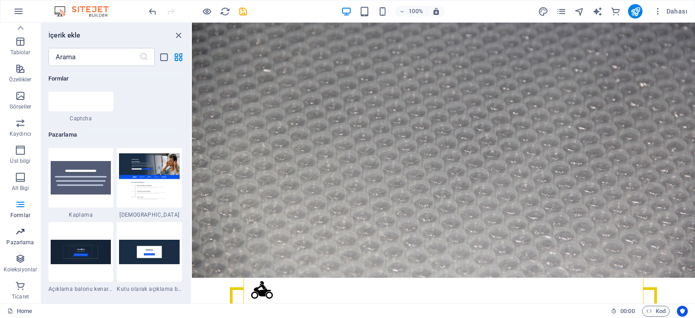
scroll to position [7370, 0]
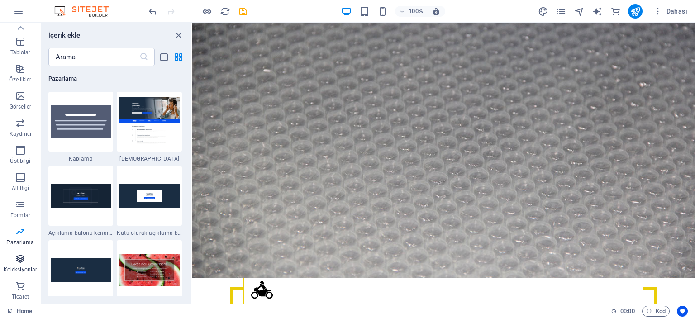
click at [17, 262] on icon "button" at bounding box center [20, 258] width 11 height 11
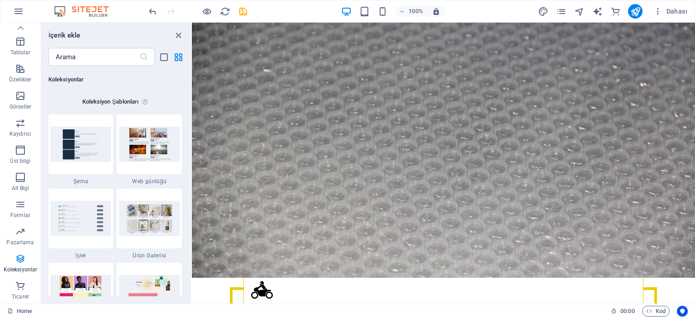
scroll to position [8282, 0]
click at [20, 285] on icon "button" at bounding box center [20, 286] width 11 height 11
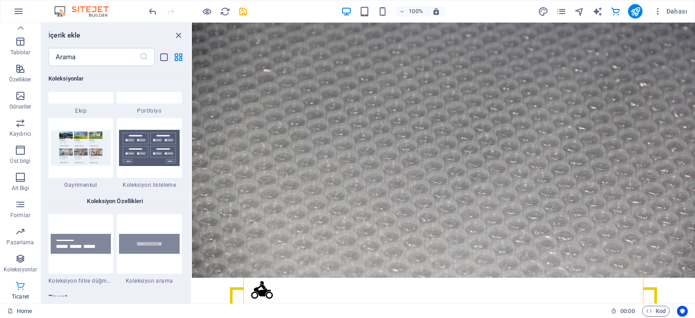
scroll to position [8718, 0]
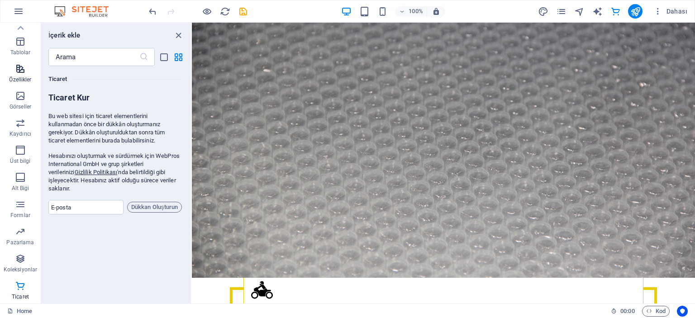
click at [17, 73] on icon "button" at bounding box center [20, 68] width 11 height 11
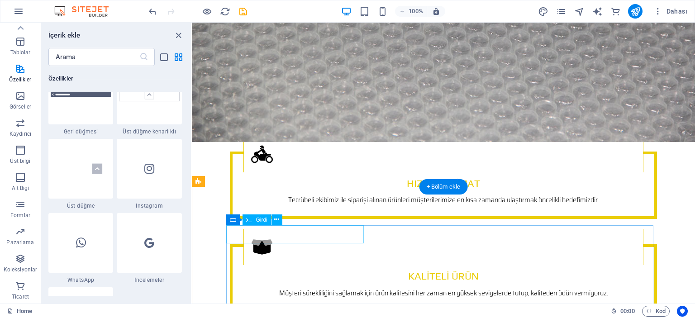
scroll to position [2534, 0]
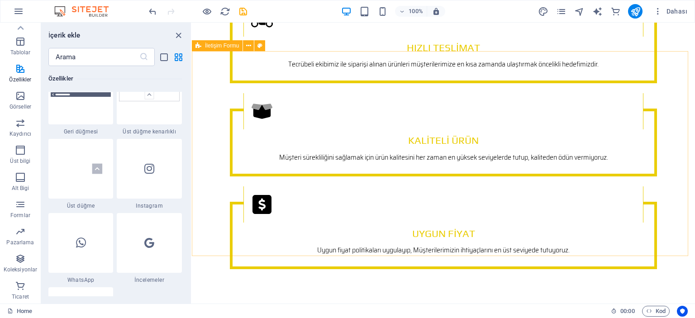
click at [223, 45] on span "İletişim Formu" at bounding box center [222, 45] width 34 height 5
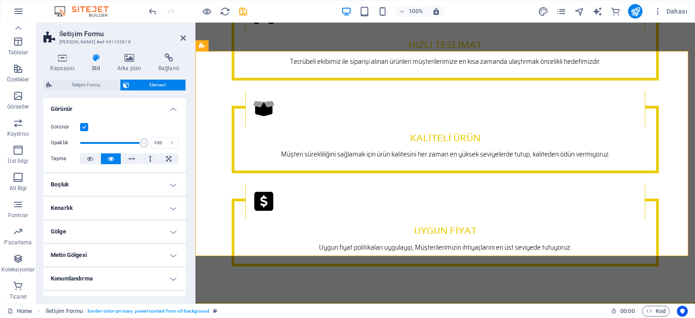
scroll to position [45, 0]
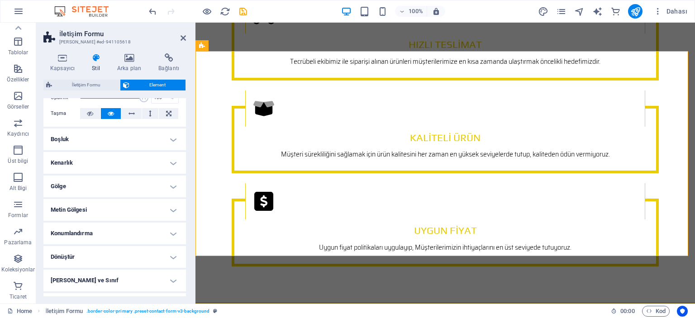
click at [82, 233] on h4 "Konumlandırma" at bounding box center [114, 234] width 143 height 22
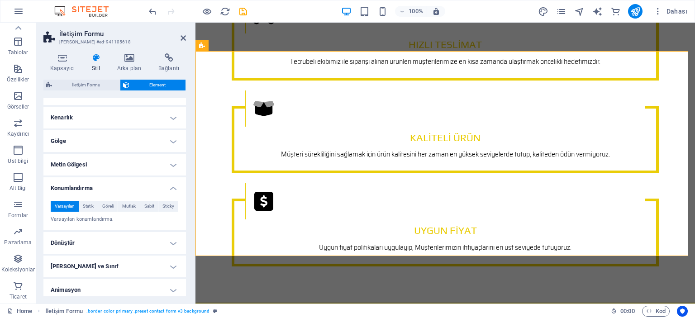
click at [81, 185] on h4 "Konumlandırma" at bounding box center [114, 185] width 143 height 16
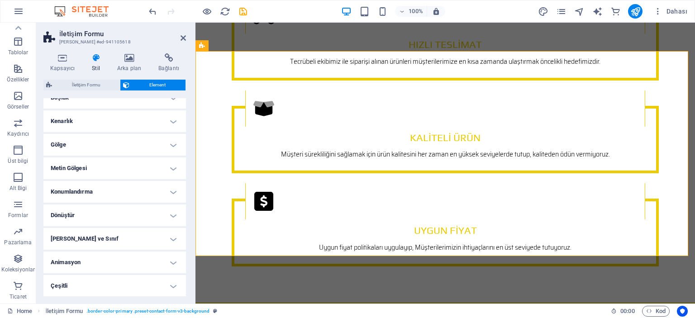
click at [76, 235] on h4 "[PERSON_NAME] ve Sınıf" at bounding box center [114, 239] width 143 height 22
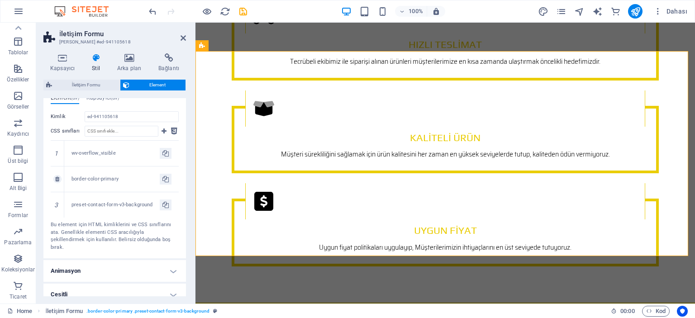
scroll to position [245, 0]
click at [92, 202] on div "preset-contact-form-v3-background" at bounding box center [115, 204] width 88 height 8
click at [162, 202] on icon at bounding box center [165, 204] width 6 height 11
type input "preset-contact-form-v3-background"
click at [85, 82] on span "İletişim Formu" at bounding box center [86, 85] width 62 height 11
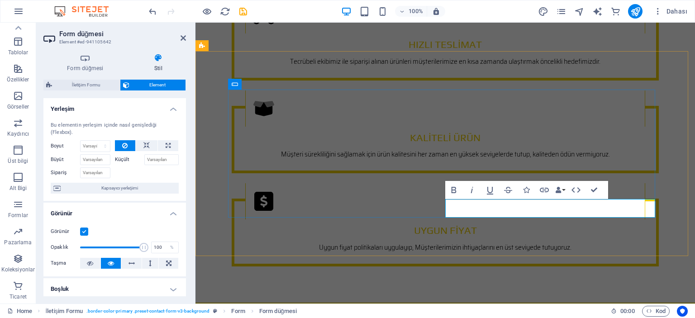
select select "rem"
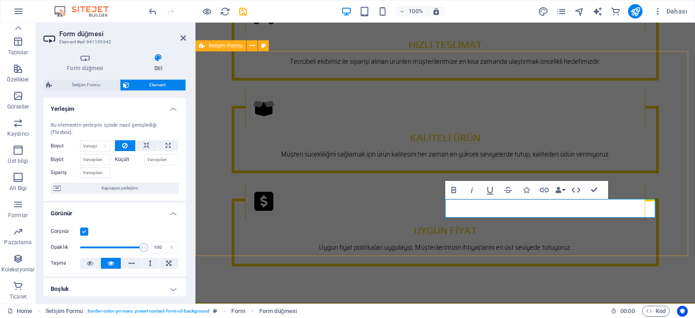
select select "preset-contact-form-v3-background"
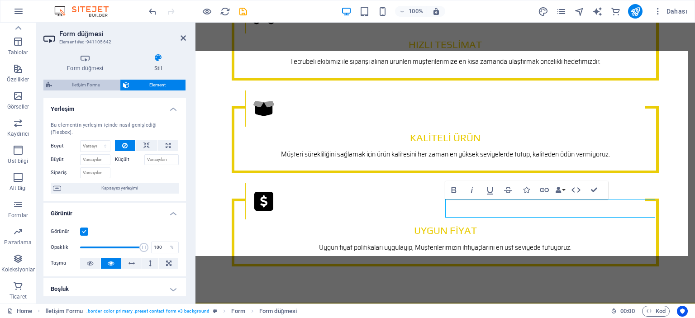
click at [91, 86] on span "İletişim Formu" at bounding box center [86, 85] width 62 height 11
select select "rem"
select select "preset-contact-form-v3-background"
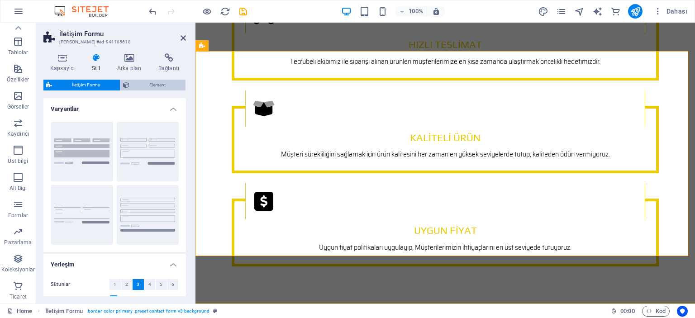
click at [147, 83] on span "Element" at bounding box center [157, 85] width 51 height 11
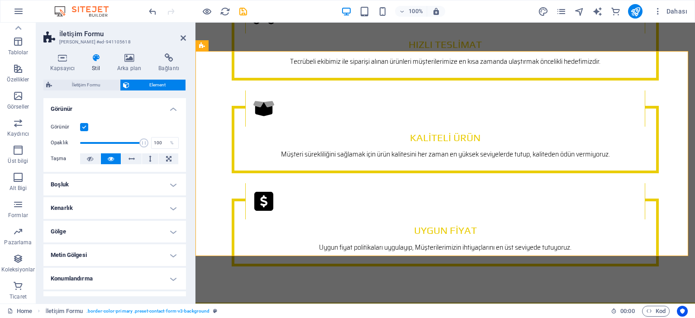
click at [91, 62] on icon at bounding box center [96, 57] width 22 height 9
click at [93, 63] on h4 "Stil" at bounding box center [97, 62] width 25 height 19
click at [62, 62] on h4 "Kapsayıcı" at bounding box center [64, 62] width 42 height 19
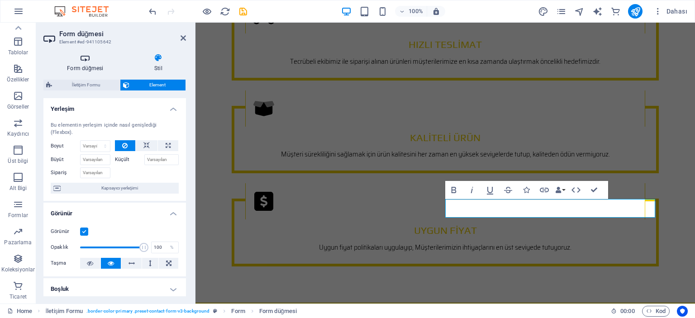
click at [84, 65] on h4 "Form düğmesi" at bounding box center [86, 62] width 87 height 19
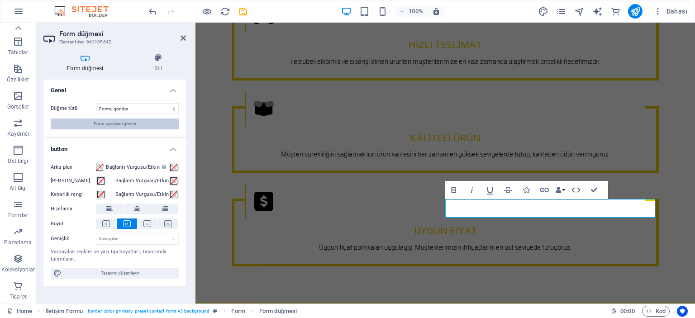
click at [111, 123] on span "Form ayarlarını göster" at bounding box center [115, 124] width 43 height 11
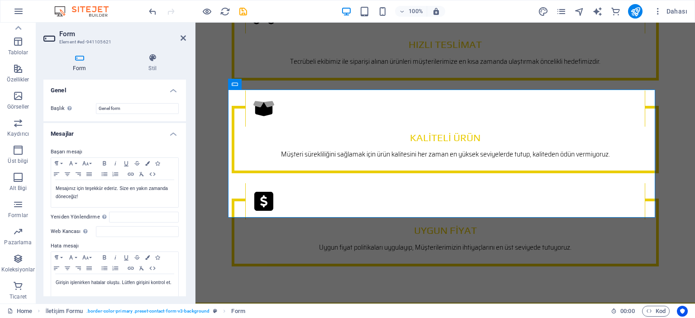
scroll to position [45, 0]
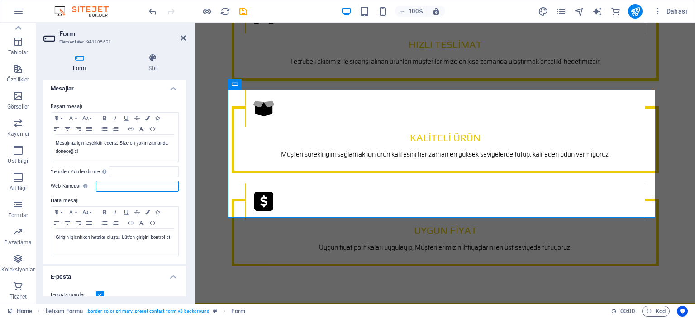
click at [105, 186] on input "Web Kancası Web kancası, bu formdan başka bir sunucuya gönderilen anlık bildiri…" at bounding box center [137, 186] width 83 height 11
paste input "preset-contact-form-v3-background"
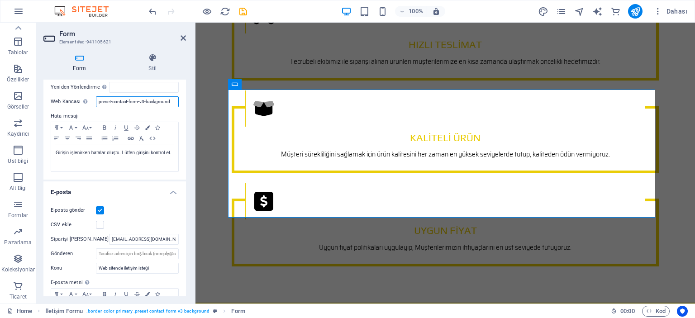
scroll to position [136, 0]
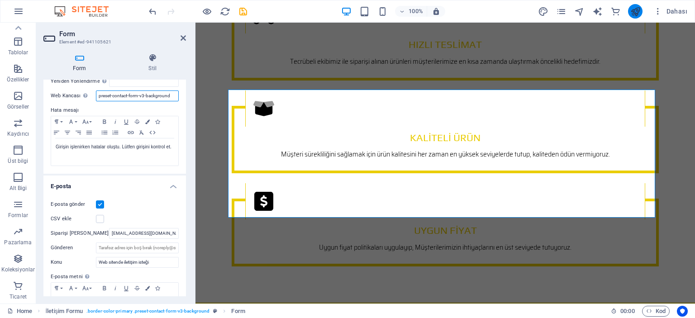
type input "preset-contact-form-v3-background"
click at [634, 10] on icon "publish" at bounding box center [635, 11] width 10 height 10
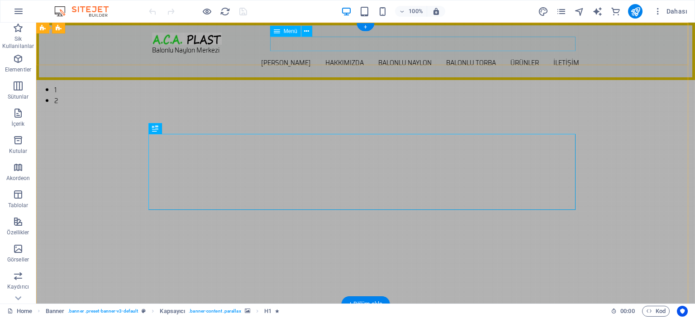
click at [551, 56] on nav "[PERSON_NAME] HAKKIMIZDA BALONLU [PERSON_NAME] BALONLU TORBA ÜRÜNLER İLETİŞİM" at bounding box center [365, 63] width 427 height 14
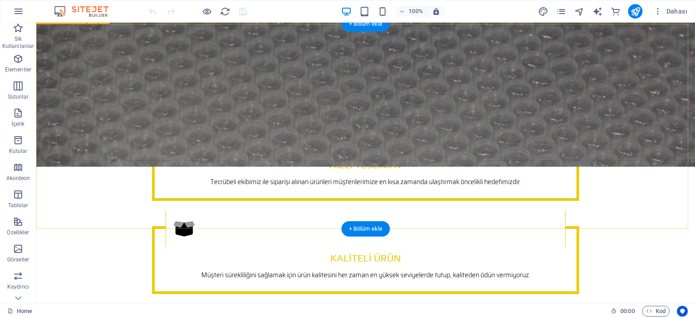
scroll to position [2579, 0]
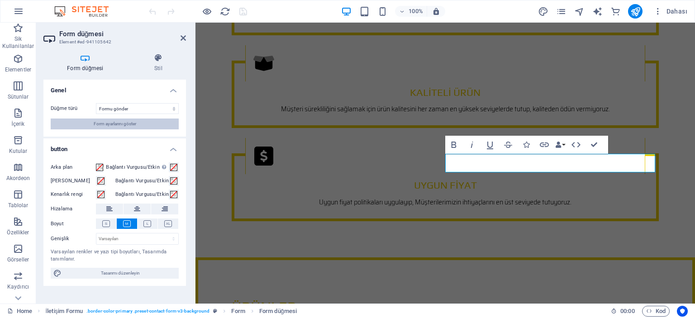
click at [101, 121] on span "Form ayarlarını göster" at bounding box center [115, 124] width 43 height 11
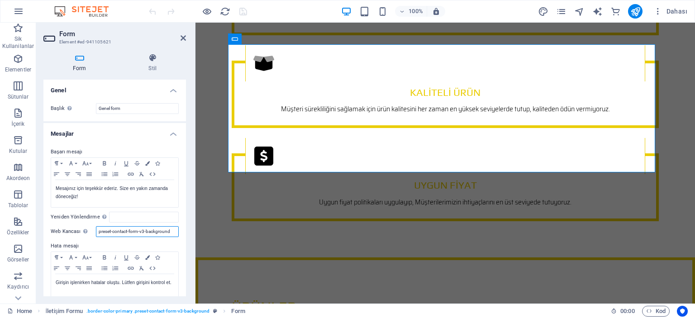
drag, startPoint x: 171, startPoint y: 231, endPoint x: 96, endPoint y: 234, distance: 75.2
click at [96, 234] on input "preset-contact-form-v3-background" at bounding box center [137, 231] width 83 height 11
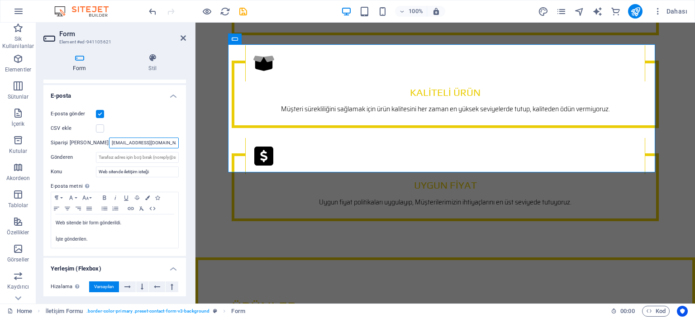
scroll to position [0, 25]
drag, startPoint x: 343, startPoint y: 163, endPoint x: 206, endPoint y: 146, distance: 138.2
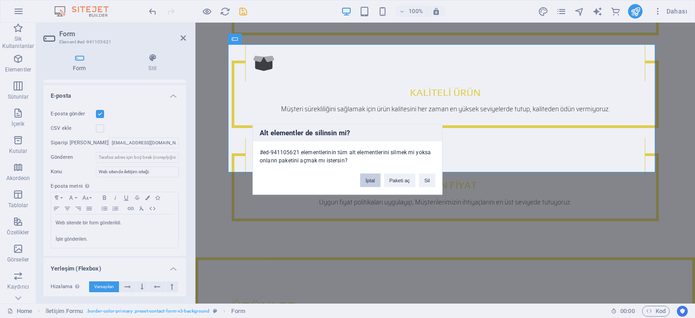
click at [371, 177] on button "İptal" at bounding box center [370, 180] width 20 height 14
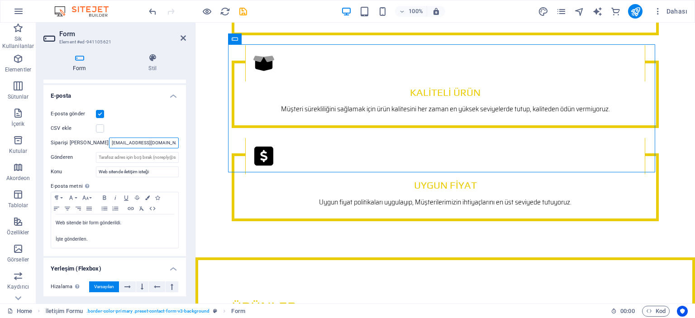
click at [148, 141] on input "[EMAIL_ADDRESS][DOMAIN_NAME] [DOMAIN_NAME][EMAIL_ADDRESS][PERSON_NAME][DOMAIN_N…" at bounding box center [144, 143] width 70 height 11
type input "[EMAIL_ADDRESS][DOMAIN_NAME]"
click at [149, 123] on div "CSV ekle" at bounding box center [115, 128] width 128 height 11
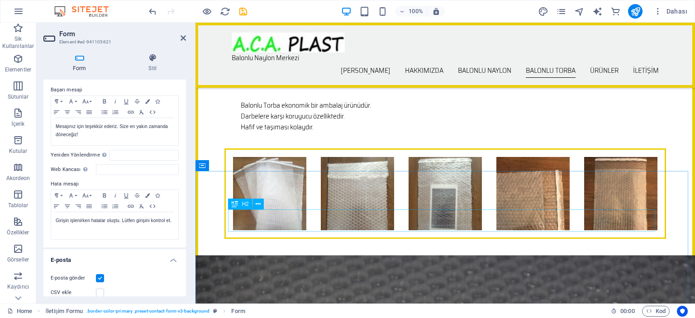
scroll to position [1945, 0]
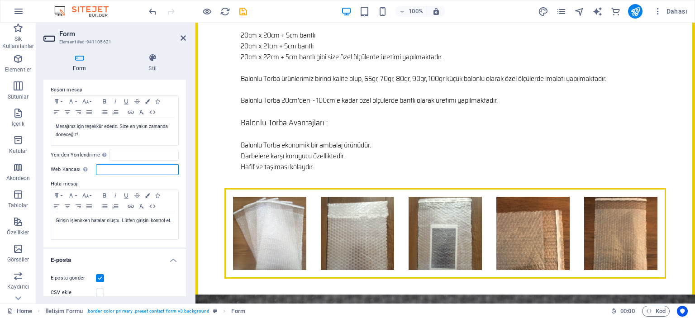
click at [100, 169] on input "Web Kancası Web kancası, bu formdan başka bir sunucuya gönderilen anlık bildiri…" at bounding box center [137, 169] width 83 height 11
paste input "[URL][DOMAIN_NAME]"
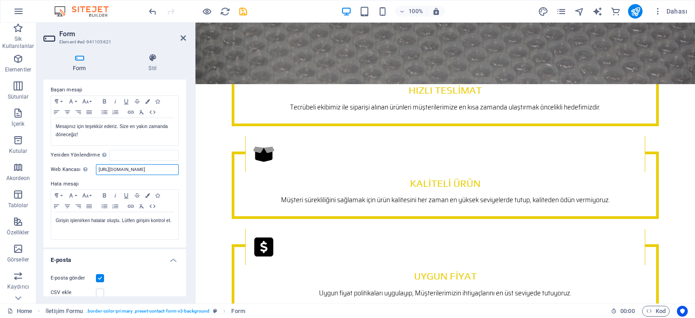
scroll to position [2524, 0]
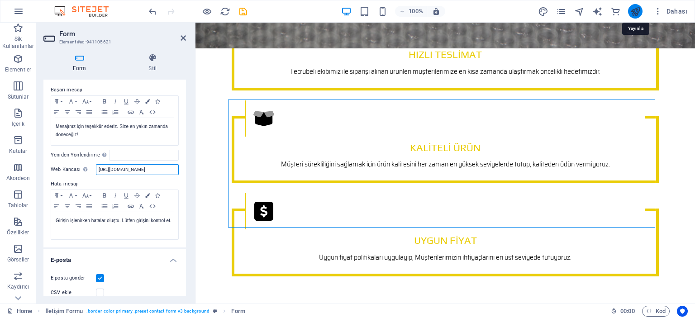
type input "[URL][DOMAIN_NAME]"
click at [635, 9] on icon "publish" at bounding box center [635, 11] width 10 height 10
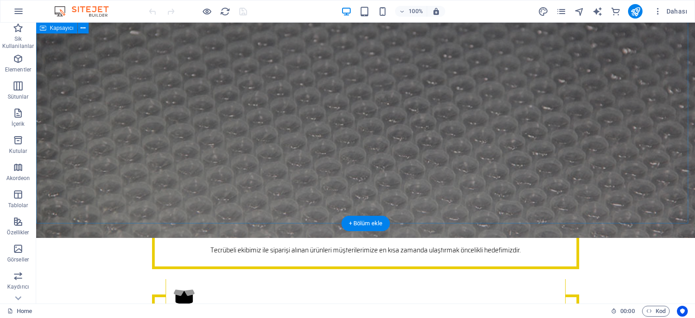
scroll to position [2534, 0]
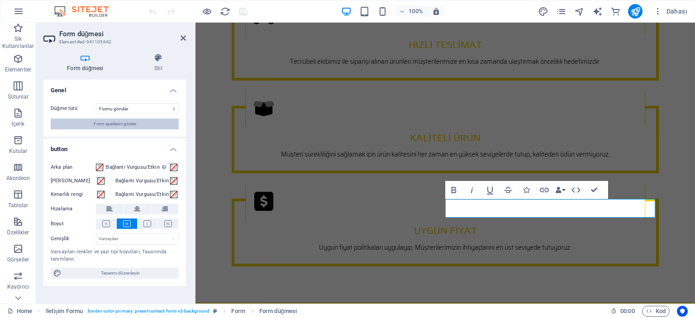
click at [109, 122] on span "Form ayarlarını göster" at bounding box center [115, 124] width 43 height 11
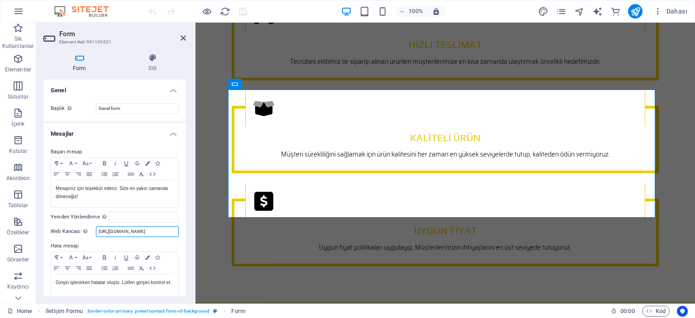
click at [147, 231] on input "[URL][DOMAIN_NAME]" at bounding box center [137, 231] width 83 height 11
click at [147, 230] on input "[URL][DOMAIN_NAME]" at bounding box center [137, 231] width 83 height 11
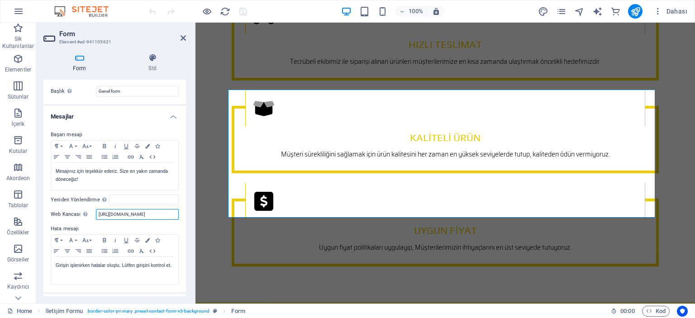
scroll to position [0, 0]
